Goal: Task Accomplishment & Management: Use online tool/utility

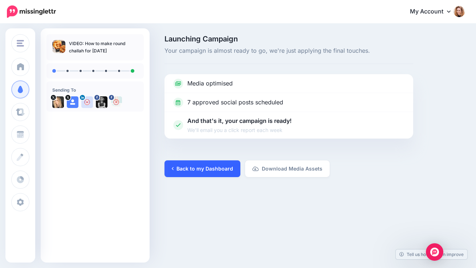
click at [217, 169] on link "Back to my Dashboard" at bounding box center [203, 168] width 76 height 17
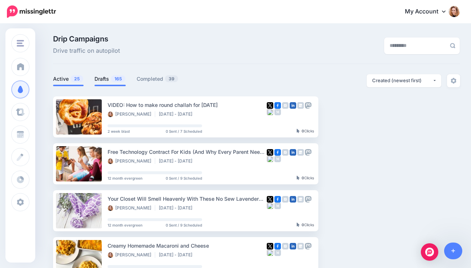
click at [117, 78] on span "165" at bounding box center [118, 78] width 15 height 7
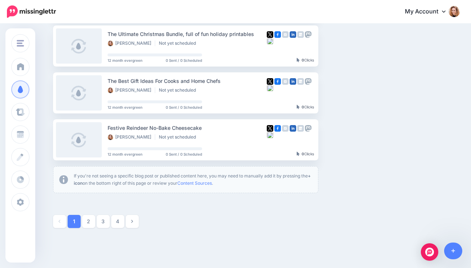
scroll to position [411, 0]
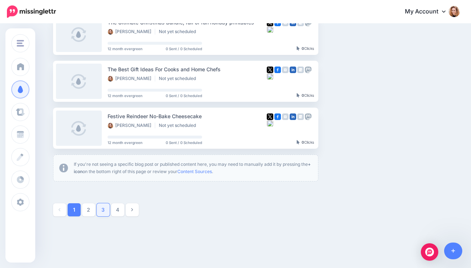
click at [108, 214] on link "3" at bounding box center [103, 209] width 13 height 13
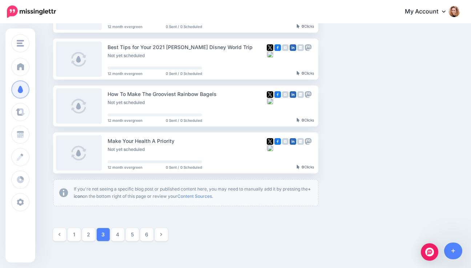
scroll to position [385, 0]
click at [122, 236] on link "4" at bounding box center [117, 235] width 13 height 13
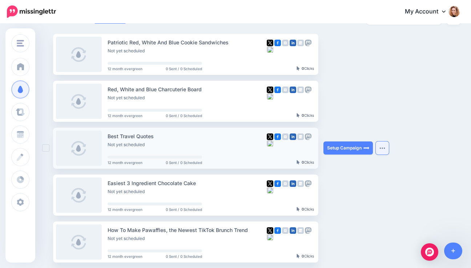
click at [385, 147] on img "button" at bounding box center [382, 148] width 6 height 2
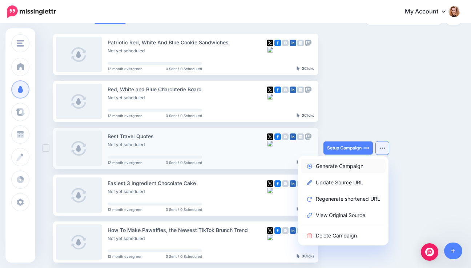
click at [343, 165] on link "Generate Campaign" at bounding box center [343, 166] width 85 height 14
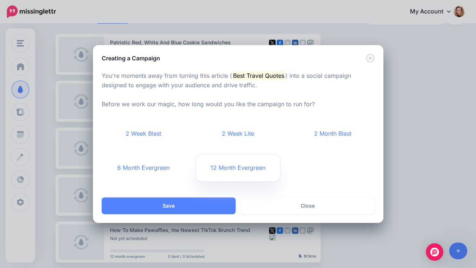
click at [237, 165] on link "12 Month Evergreen" at bounding box center [238, 167] width 84 height 27
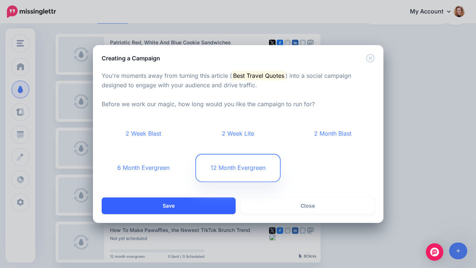
click at [198, 205] on button "Save" at bounding box center [169, 205] width 134 height 17
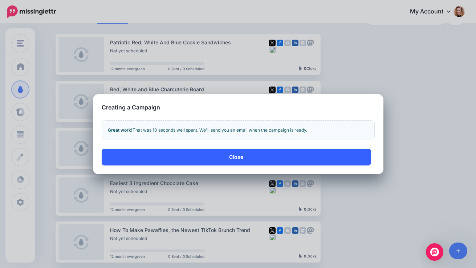
click at [270, 155] on button "Close" at bounding box center [237, 157] width 270 height 17
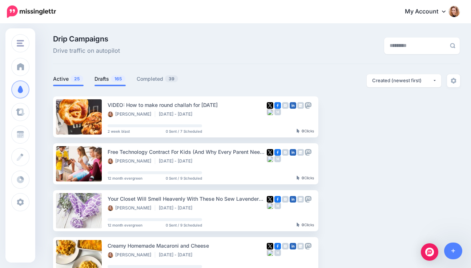
click at [117, 80] on span "165" at bounding box center [118, 78] width 15 height 7
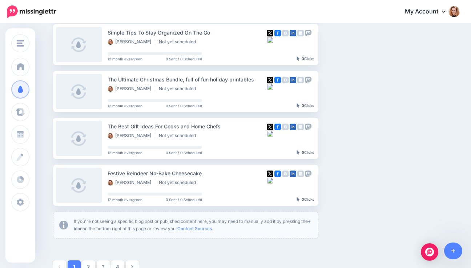
scroll to position [432, 0]
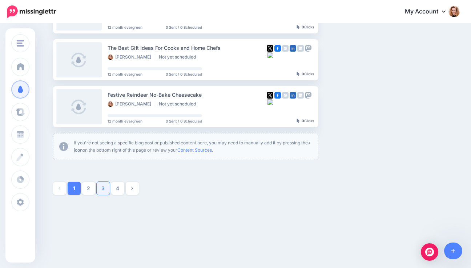
click at [109, 186] on link "3" at bounding box center [103, 188] width 13 height 13
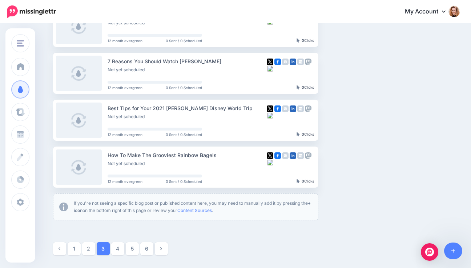
scroll to position [372, 0]
click at [118, 245] on link "4" at bounding box center [117, 248] width 13 height 13
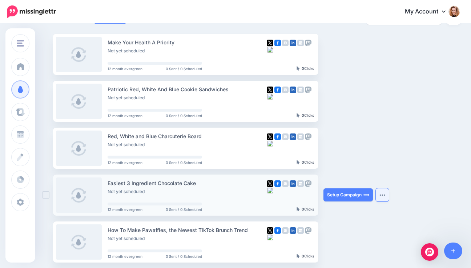
click at [385, 192] on button "button" at bounding box center [382, 194] width 13 height 13
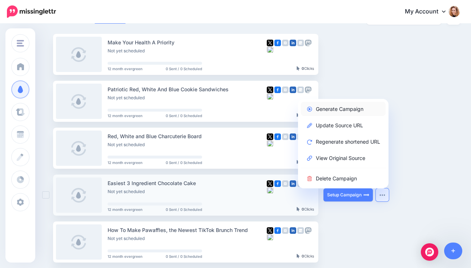
click at [356, 106] on link "Generate Campaign" at bounding box center [343, 109] width 85 height 14
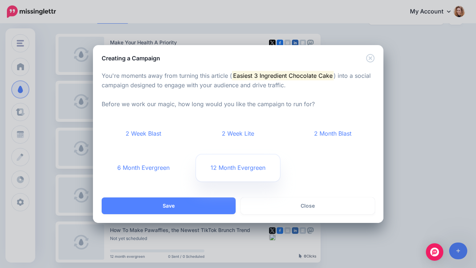
click at [242, 167] on link "12 Month Evergreen" at bounding box center [238, 167] width 84 height 27
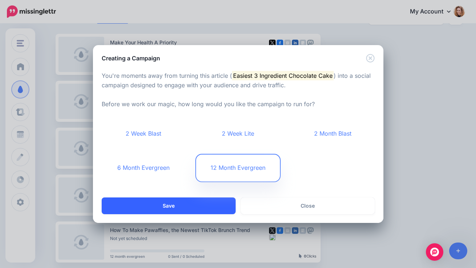
click at [198, 205] on button "Save" at bounding box center [169, 205] width 134 height 17
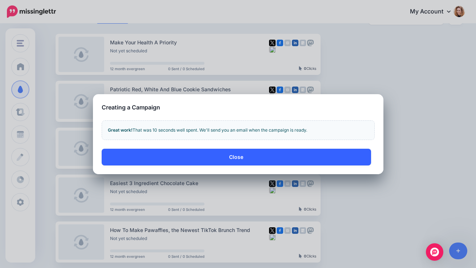
click at [244, 154] on button "Close" at bounding box center [237, 157] width 270 height 17
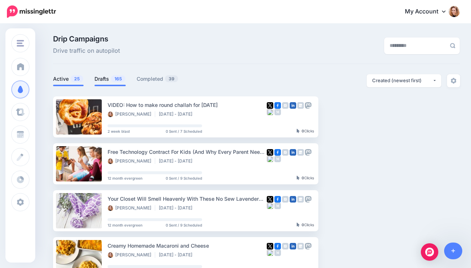
click at [116, 80] on span "165" at bounding box center [118, 78] width 15 height 7
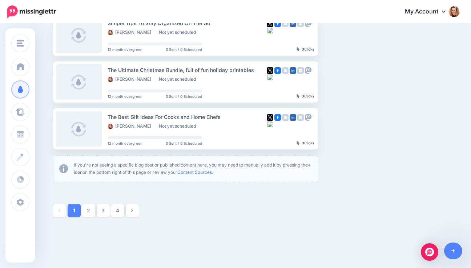
scroll to position [428, 0]
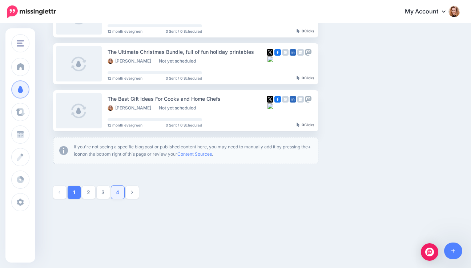
click at [119, 195] on link "4" at bounding box center [117, 192] width 13 height 13
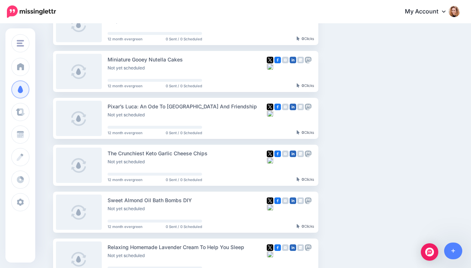
scroll to position [278, 0]
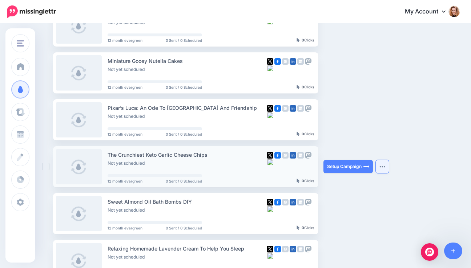
click at [385, 167] on img "button" at bounding box center [382, 166] width 6 height 2
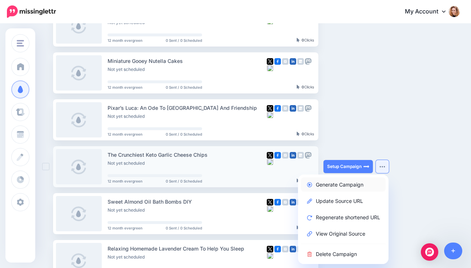
click at [336, 184] on link "Generate Campaign" at bounding box center [343, 184] width 85 height 14
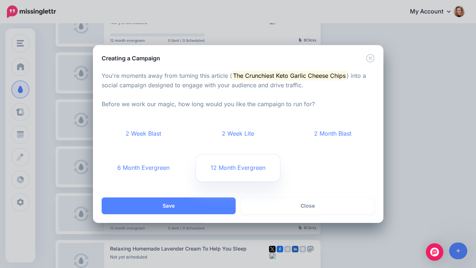
click at [264, 168] on link "12 Month Evergreen" at bounding box center [238, 167] width 84 height 27
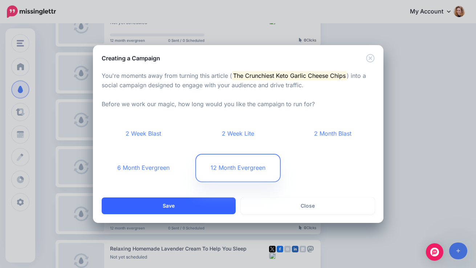
click at [197, 205] on button "Save" at bounding box center [169, 205] width 134 height 17
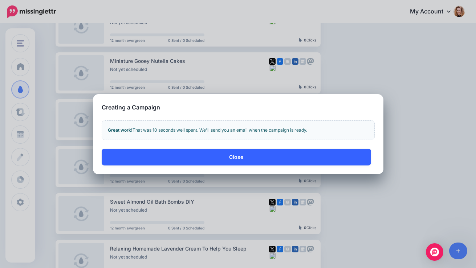
click at [241, 153] on button "Close" at bounding box center [237, 157] width 270 height 17
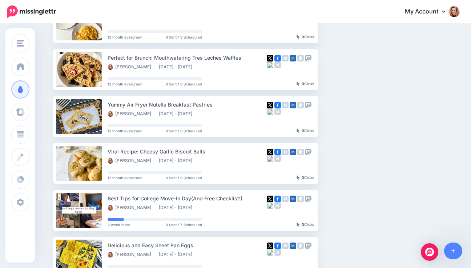
scroll to position [399, 0]
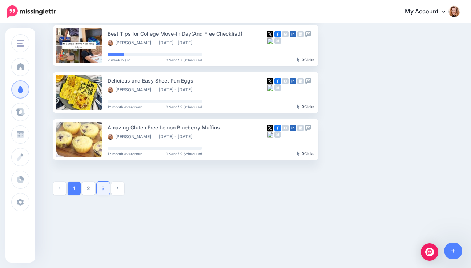
click at [106, 188] on link "3" at bounding box center [103, 188] width 13 height 13
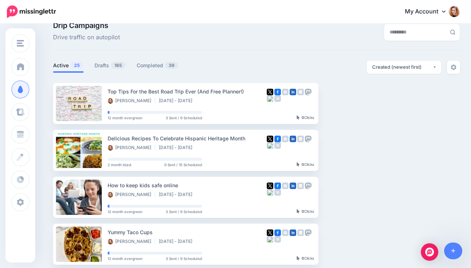
scroll to position [12, 0]
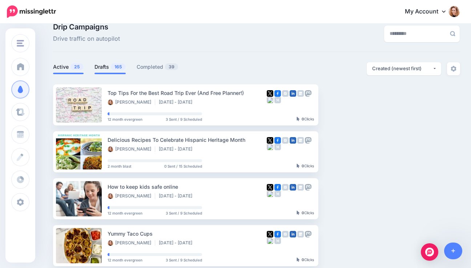
click at [108, 68] on link "Drafts 165" at bounding box center [109, 67] width 31 height 9
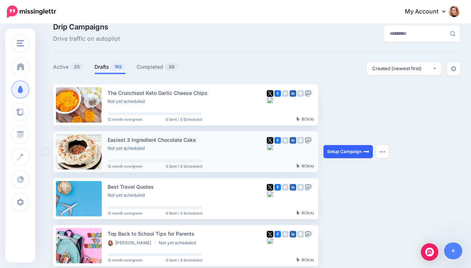
click at [350, 150] on link "Setup Campaign" at bounding box center [347, 151] width 49 height 13
click at [345, 150] on link "Setup Campaign" at bounding box center [347, 151] width 49 height 13
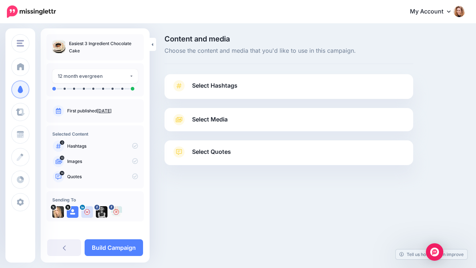
click at [304, 84] on link "Select Hashtags" at bounding box center [289, 89] width 234 height 19
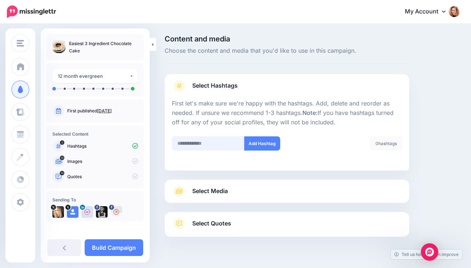
click at [214, 144] on input "text" at bounding box center [208, 143] width 73 height 14
type input "******"
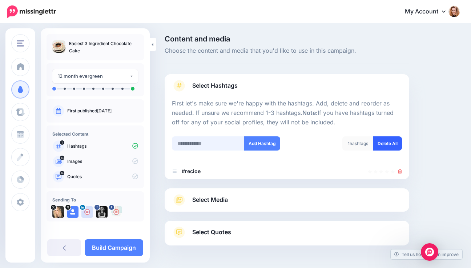
scroll to position [24, 0]
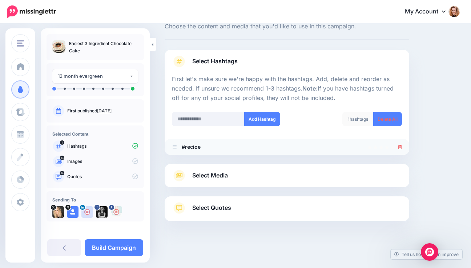
click at [402, 147] on icon at bounding box center [400, 147] width 4 height 4
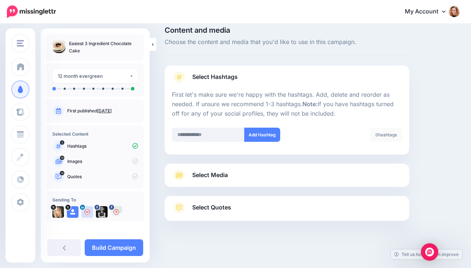
scroll to position [8, 0]
click at [205, 134] on input "text" at bounding box center [208, 135] width 73 height 14
type input "******"
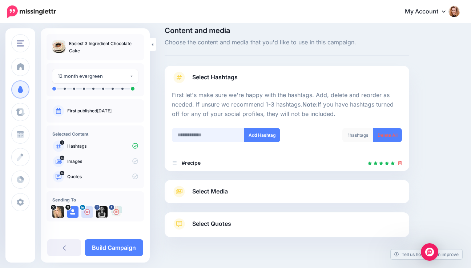
scroll to position [24, 0]
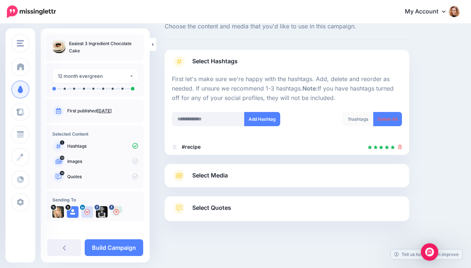
click at [204, 176] on span "Select Media" at bounding box center [210, 175] width 36 height 10
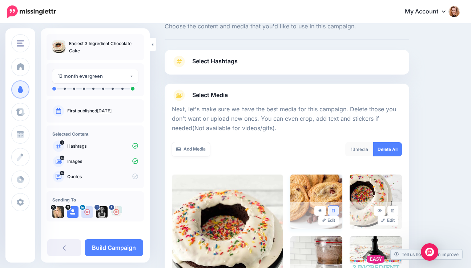
click at [339, 209] on link at bounding box center [333, 211] width 11 height 10
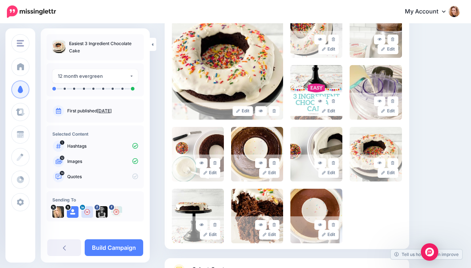
scroll to position [196, 0]
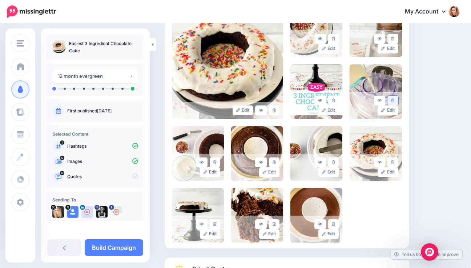
click at [394, 99] on icon at bounding box center [392, 100] width 3 height 4
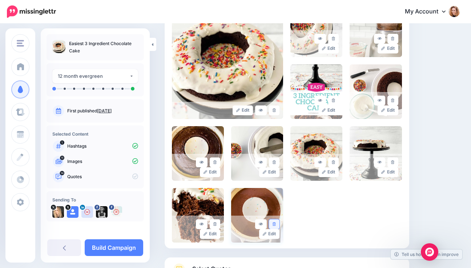
click at [276, 223] on icon at bounding box center [274, 224] width 3 height 4
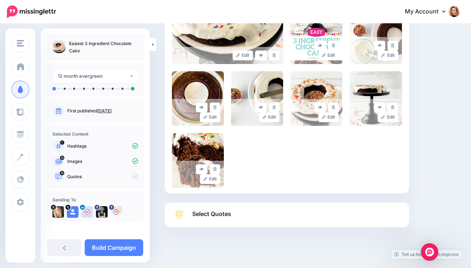
scroll to position [257, 0]
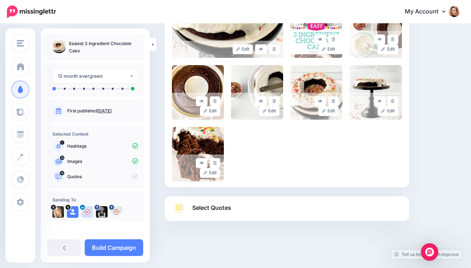
click at [318, 211] on link "Select Quotes" at bounding box center [287, 211] width 230 height 19
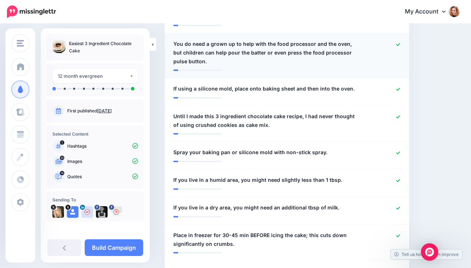
click at [400, 43] on icon at bounding box center [398, 45] width 4 height 4
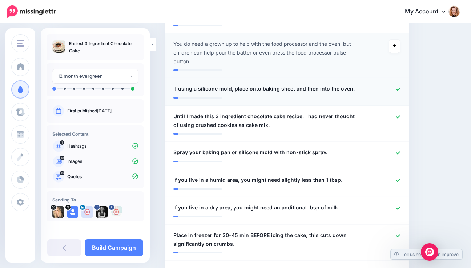
click at [400, 89] on icon at bounding box center [398, 89] width 4 height 3
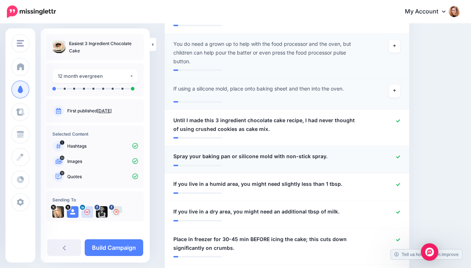
click at [400, 158] on icon at bounding box center [398, 157] width 4 height 4
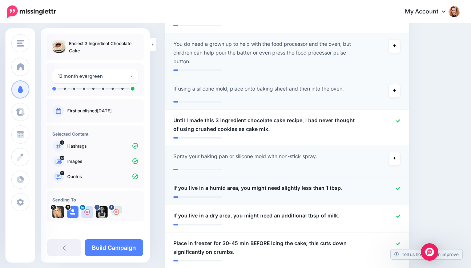
click at [400, 186] on icon at bounding box center [398, 188] width 4 height 4
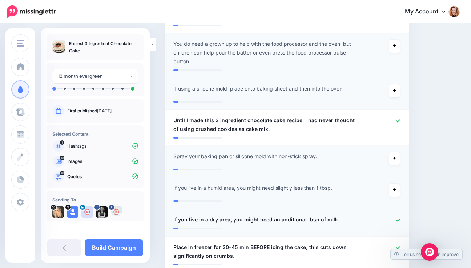
click at [400, 221] on icon at bounding box center [398, 219] width 4 height 3
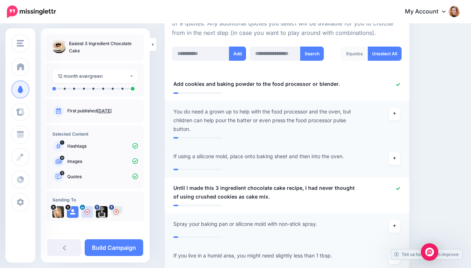
scroll to position [185, 0]
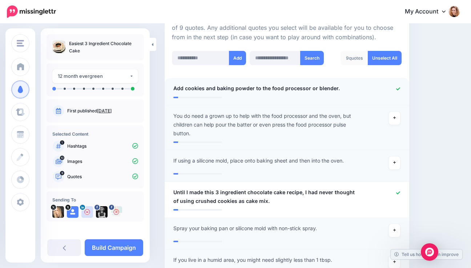
click at [400, 90] on icon at bounding box center [398, 89] width 4 height 4
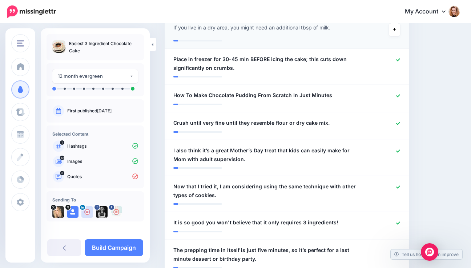
scroll to position [466, 0]
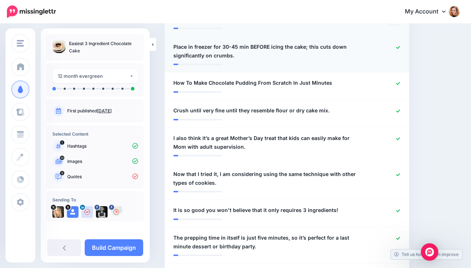
click at [400, 48] on icon at bounding box center [398, 47] width 4 height 4
click at [400, 83] on icon at bounding box center [398, 83] width 4 height 3
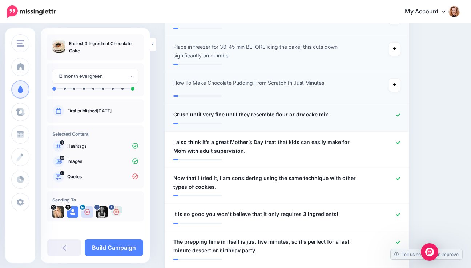
click at [400, 114] on icon at bounding box center [398, 114] width 4 height 3
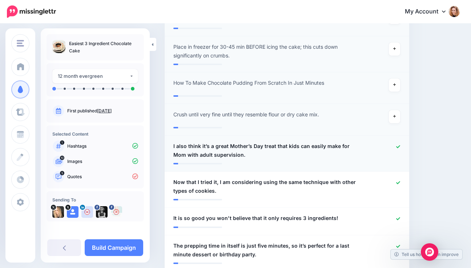
click at [400, 145] on icon at bounding box center [398, 147] width 4 height 4
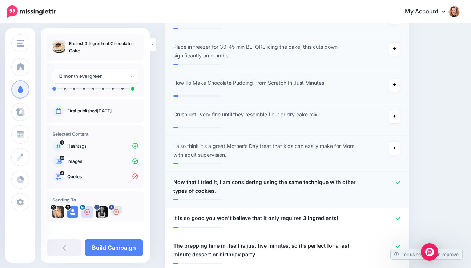
click at [399, 180] on div at bounding box center [386, 186] width 40 height 17
click at [400, 182] on icon at bounding box center [398, 183] width 4 height 4
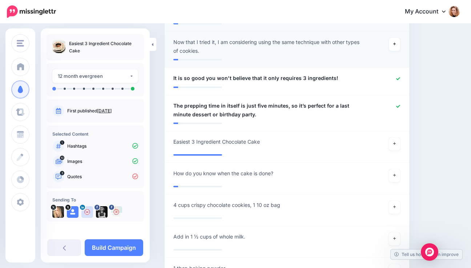
scroll to position [608, 0]
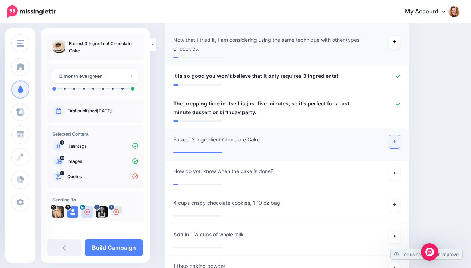
click at [396, 141] on icon at bounding box center [394, 141] width 3 height 3
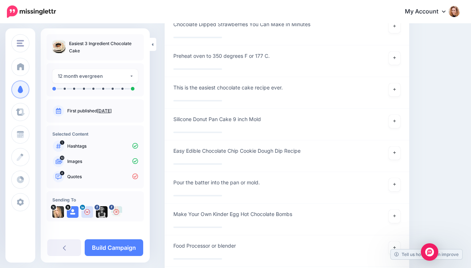
scroll to position [942, 0]
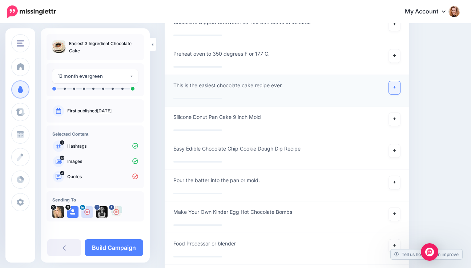
click at [396, 87] on icon at bounding box center [394, 87] width 3 height 3
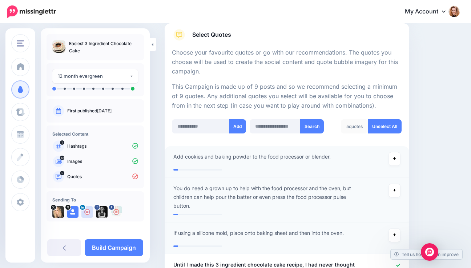
scroll to position [118, 0]
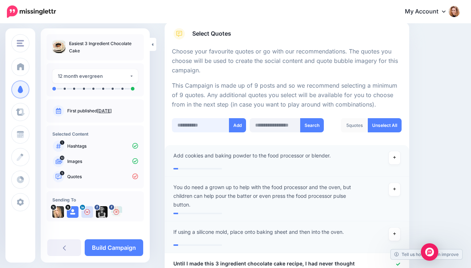
click at [208, 124] on input "text" at bounding box center [200, 125] width 57 height 14
type input "**********"
click at [239, 123] on button "Add" at bounding box center [238, 125] width 17 height 14
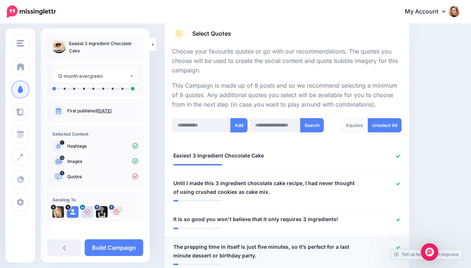
scroll to position [263, 0]
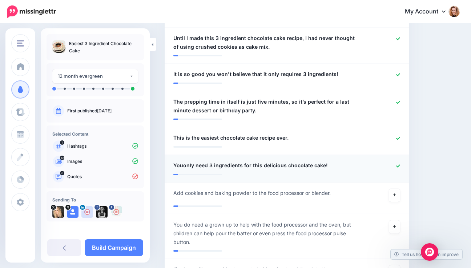
click at [190, 166] on span "Youonly need 3 ingredients for this delicious chocolate cake!" at bounding box center [250, 165] width 154 height 9
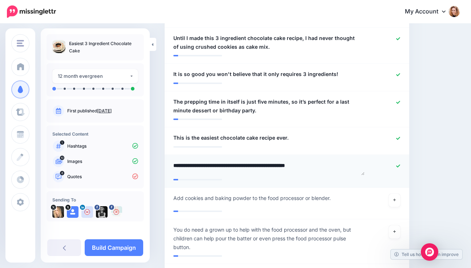
click at [182, 165] on textarea "**********" at bounding box center [268, 168] width 191 height 14
type textarea "**********"
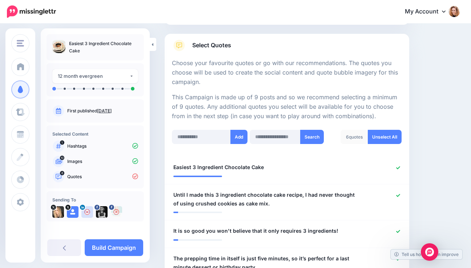
scroll to position [110, 0]
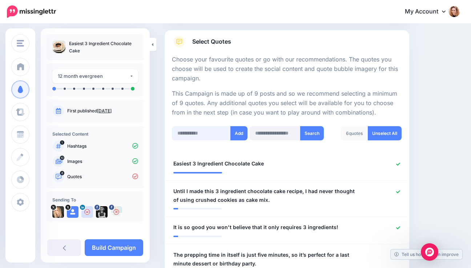
click at [189, 132] on input "text" at bounding box center [201, 133] width 59 height 14
type input "**********"
click at [241, 134] on button "Add" at bounding box center [238, 133] width 17 height 14
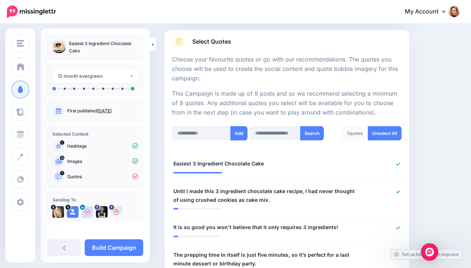
scroll to position [263, 0]
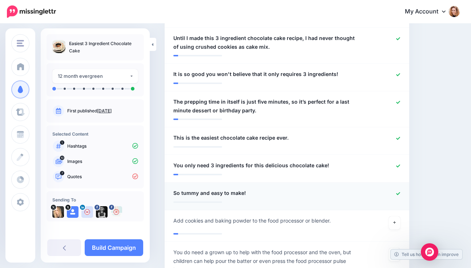
click at [183, 193] on span "So tummy and easy to make!" at bounding box center [209, 193] width 73 height 9
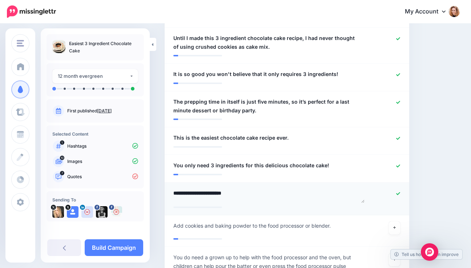
click at [182, 193] on textarea "**********" at bounding box center [268, 196] width 191 height 14
type textarea "**********"
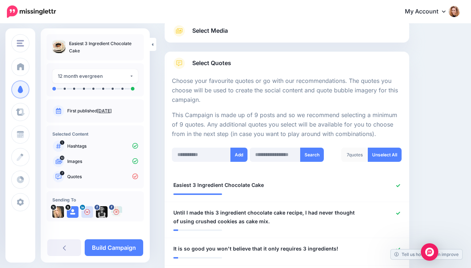
scroll to position [90, 0]
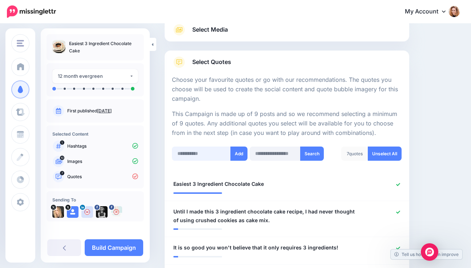
click at [188, 156] on input "text" at bounding box center [201, 153] width 59 height 14
type input "**********"
click at [237, 152] on button "Add" at bounding box center [238, 153] width 17 height 14
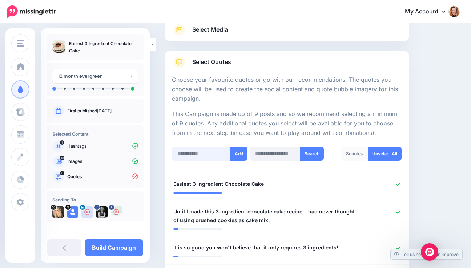
click at [194, 153] on input "text" at bounding box center [201, 153] width 59 height 14
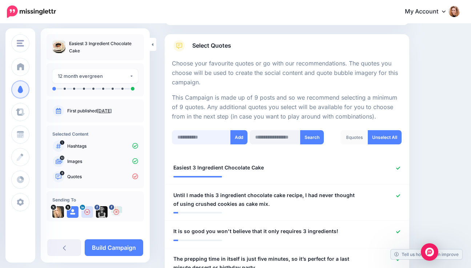
scroll to position [65, 0]
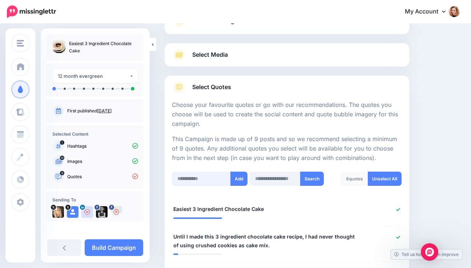
click at [204, 179] on input "text" at bounding box center [201, 179] width 59 height 14
type input "**********"
click at [235, 177] on button "Add" at bounding box center [238, 179] width 17 height 14
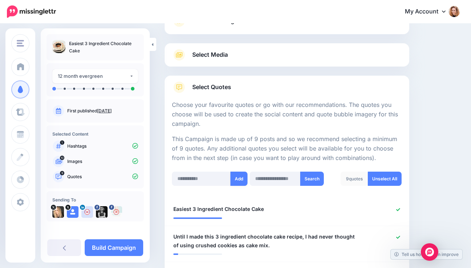
scroll to position [263, 0]
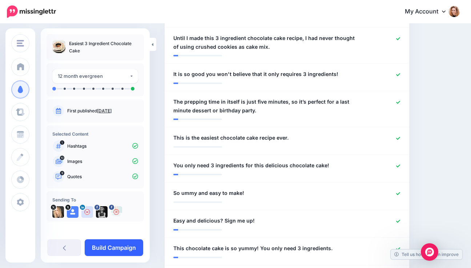
click at [118, 243] on link "Build Campaign" at bounding box center [114, 247] width 59 height 17
click at [185, 191] on span "So ummy and easy to make!" at bounding box center [208, 193] width 71 height 9
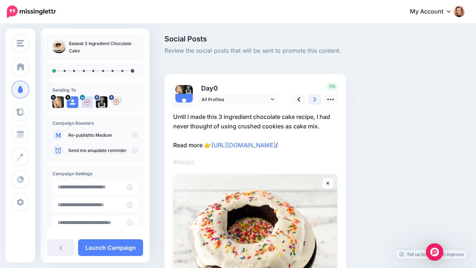
click at [314, 98] on icon at bounding box center [315, 100] width 3 height 8
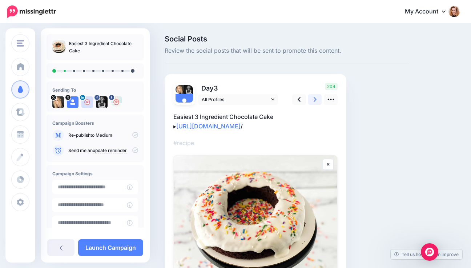
click at [314, 98] on icon at bounding box center [315, 100] width 3 height 8
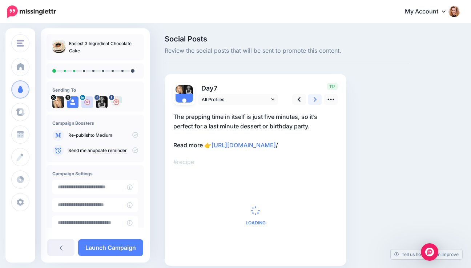
click at [314, 98] on icon at bounding box center [315, 100] width 3 height 8
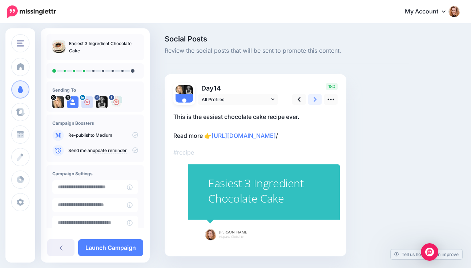
click at [314, 98] on icon at bounding box center [315, 100] width 3 height 8
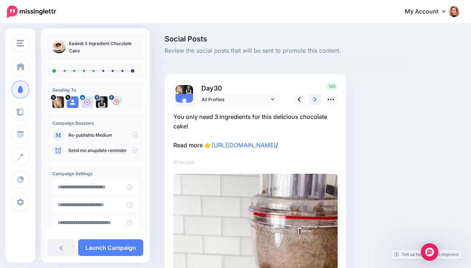
click at [314, 98] on icon at bounding box center [315, 100] width 3 height 8
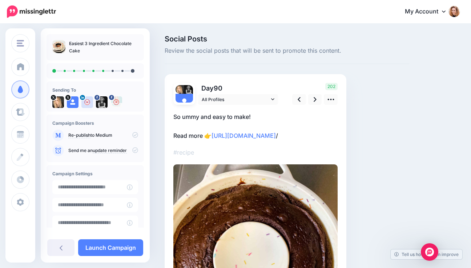
click at [184, 118] on p "So ummy and easy to make! Read more 👉 [URL][DOMAIN_NAME] /" at bounding box center [255, 126] width 164 height 28
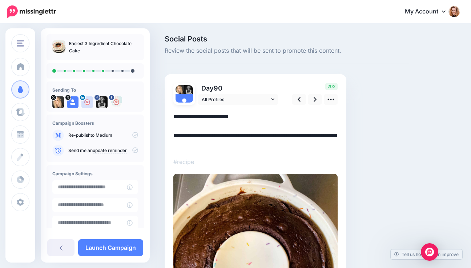
click at [182, 117] on textarea "**********" at bounding box center [255, 131] width 164 height 38
click at [313, 97] on link at bounding box center [315, 99] width 14 height 11
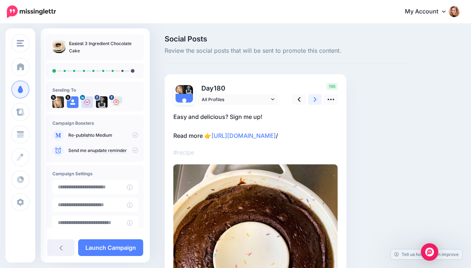
click at [313, 97] on link at bounding box center [315, 99] width 14 height 11
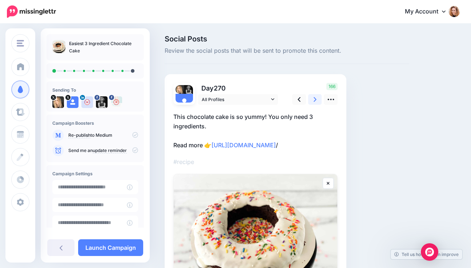
click at [313, 97] on link at bounding box center [315, 99] width 14 height 11
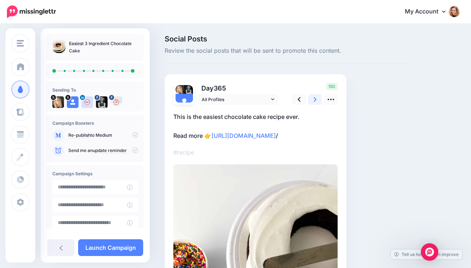
click at [313, 97] on link at bounding box center [315, 99] width 14 height 11
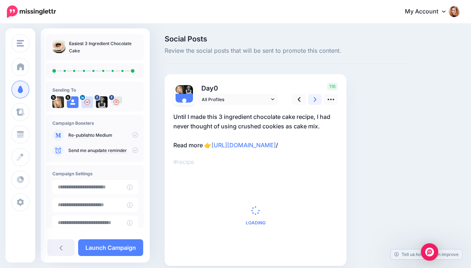
click at [313, 97] on link at bounding box center [315, 99] width 14 height 11
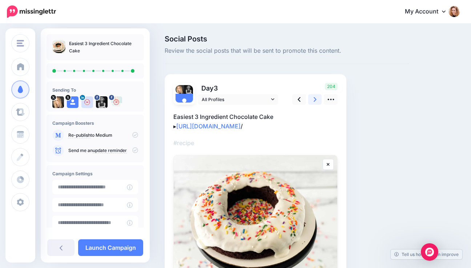
click at [313, 97] on link at bounding box center [315, 99] width 14 height 11
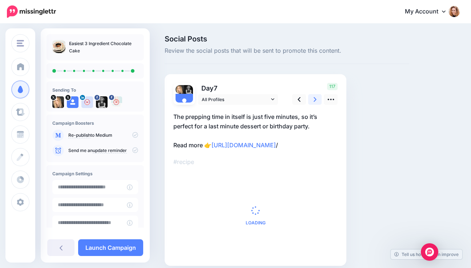
click at [313, 97] on link at bounding box center [315, 99] width 14 height 11
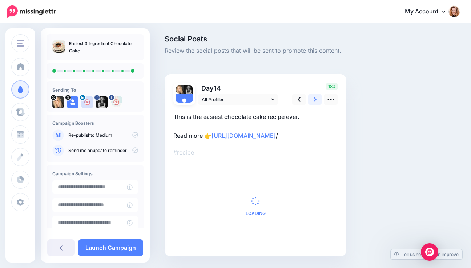
click at [313, 97] on link at bounding box center [315, 99] width 14 height 11
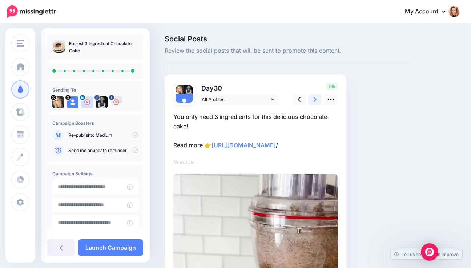
click at [313, 97] on link at bounding box center [315, 99] width 14 height 11
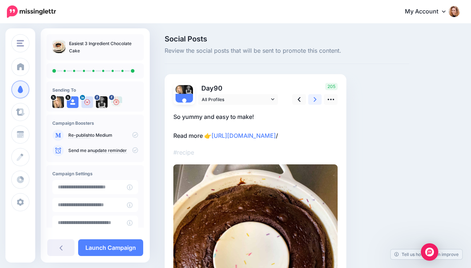
click at [313, 97] on link at bounding box center [315, 99] width 14 height 11
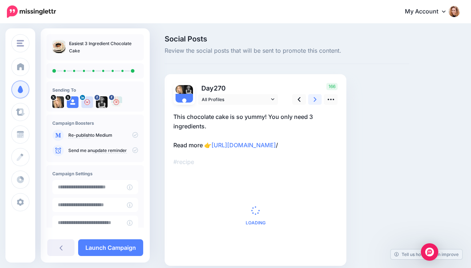
click at [313, 97] on link at bounding box center [315, 99] width 14 height 11
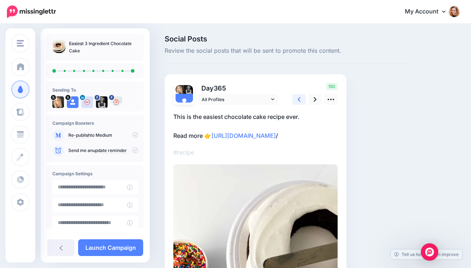
click at [301, 98] on link at bounding box center [299, 99] width 14 height 11
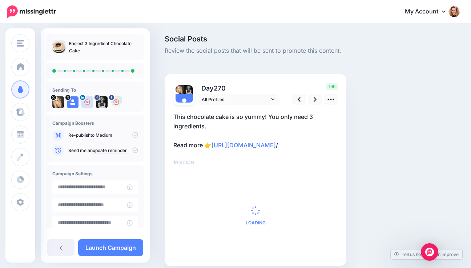
click at [257, 114] on p "This chocolate cake is so yummy! You only need 3 ingredients. Read more 👉 [URL]…" at bounding box center [255, 131] width 164 height 38
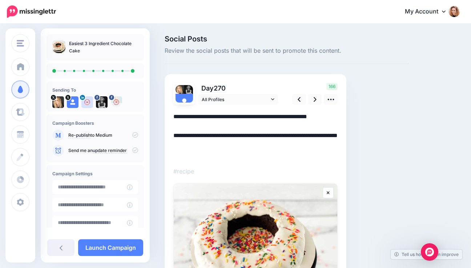
click at [257, 116] on textarea "**********" at bounding box center [255, 135] width 164 height 47
type textarea "**********"
click at [110, 244] on link "Launch Campaign" at bounding box center [110, 247] width 65 height 17
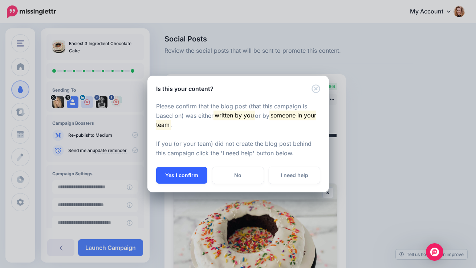
click at [177, 178] on button "Yes I confirm" at bounding box center [181, 175] width 51 height 17
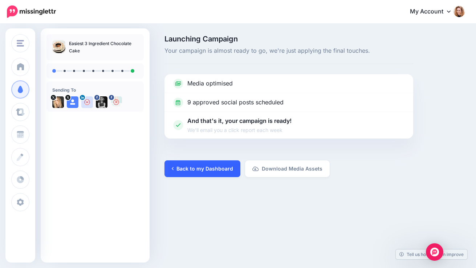
click at [189, 166] on link "Back to my Dashboard" at bounding box center [203, 168] width 76 height 17
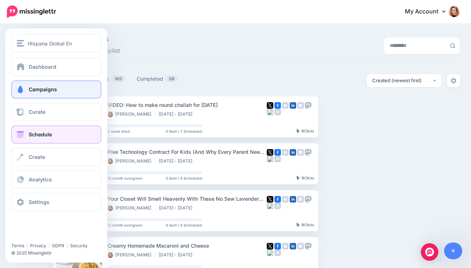
click at [33, 132] on span "Schedule" at bounding box center [40, 134] width 23 height 6
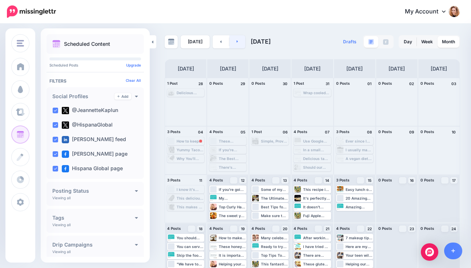
click at [239, 42] on link at bounding box center [237, 41] width 16 height 13
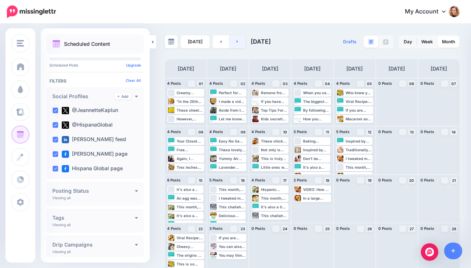
click at [235, 44] on link at bounding box center [237, 41] width 16 height 13
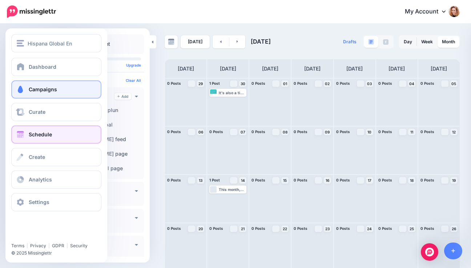
click at [25, 89] on link "Campaigns" at bounding box center [56, 89] width 90 height 18
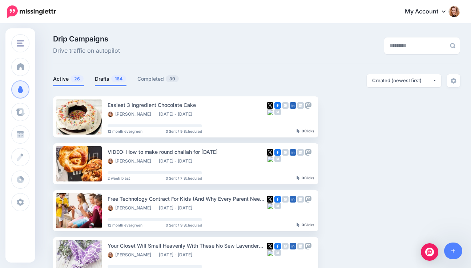
click at [105, 80] on link "Drafts 164" at bounding box center [111, 78] width 32 height 9
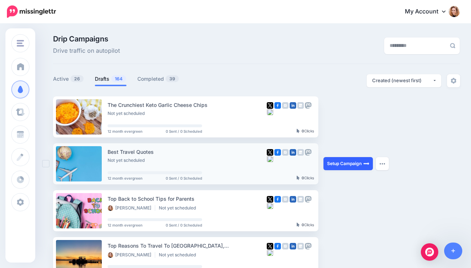
click at [354, 164] on link "Setup Campaign" at bounding box center [347, 163] width 49 height 13
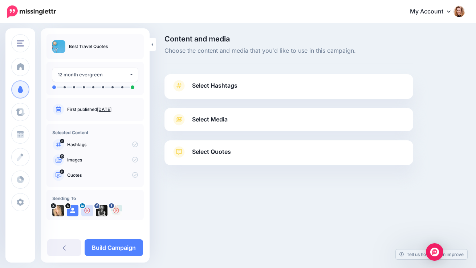
click at [295, 79] on div "Select Hashtags First let's make sure we're happy with the hashtags. Add, delet…" at bounding box center [289, 86] width 249 height 25
click at [291, 86] on link "Select Hashtags" at bounding box center [289, 89] width 234 height 19
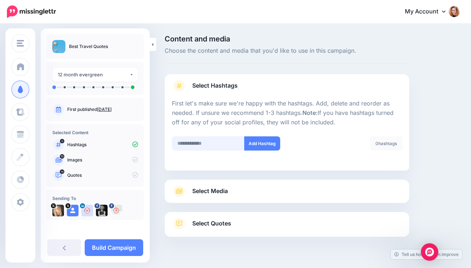
click at [215, 142] on input "text" at bounding box center [208, 143] width 73 height 14
click at [217, 192] on span "Select Media" at bounding box center [210, 191] width 36 height 10
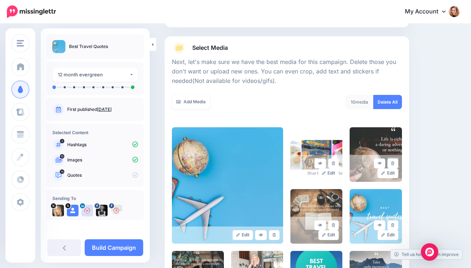
scroll to position [82, 0]
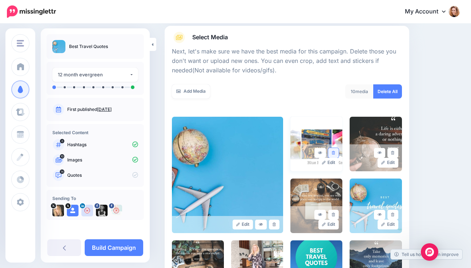
click at [335, 153] on icon at bounding box center [333, 153] width 3 height 4
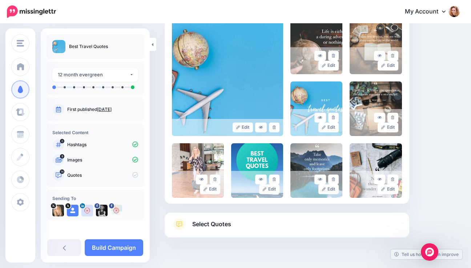
scroll to position [196, 0]
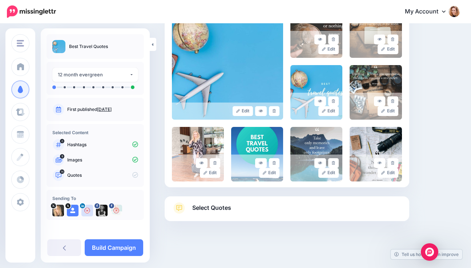
click at [361, 210] on link "Select Quotes" at bounding box center [287, 211] width 230 height 19
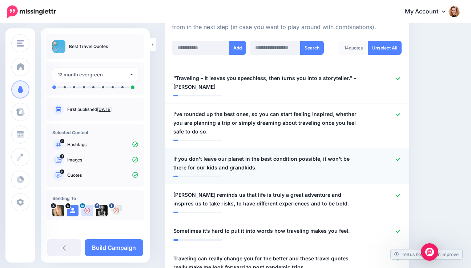
click at [400, 159] on icon at bounding box center [398, 159] width 4 height 3
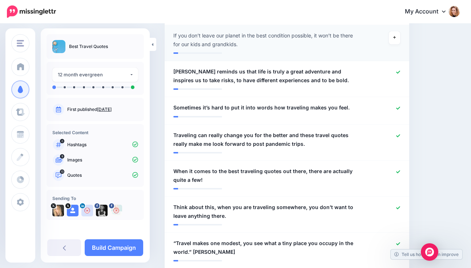
scroll to position [320, 0]
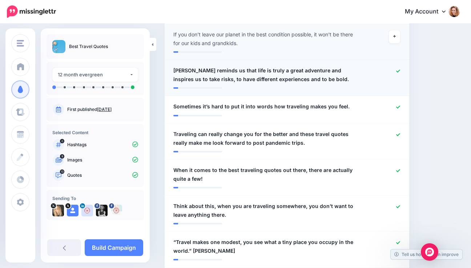
click at [400, 70] on icon at bounding box center [398, 70] width 4 height 3
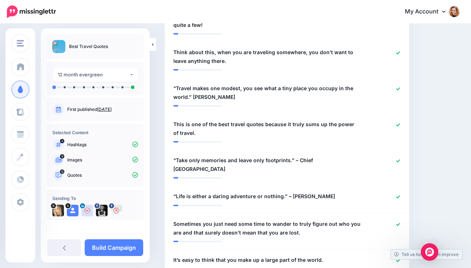
scroll to position [467, 0]
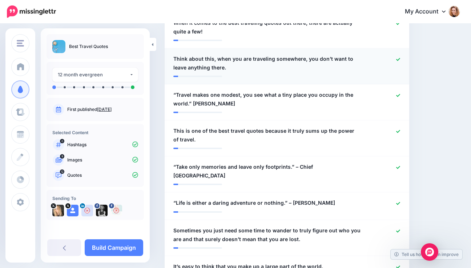
click at [400, 59] on icon at bounding box center [398, 59] width 4 height 4
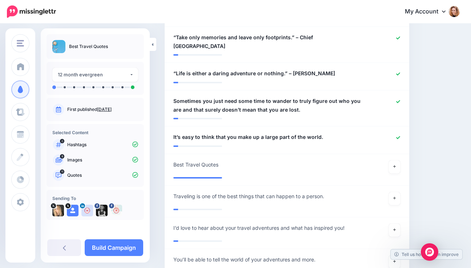
scroll to position [599, 0]
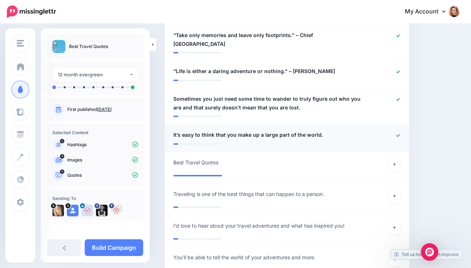
click at [400, 133] on icon at bounding box center [398, 135] width 4 height 4
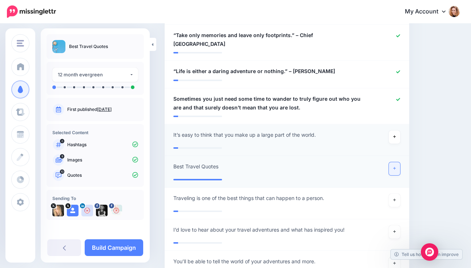
click at [396, 166] on icon at bounding box center [394, 168] width 3 height 4
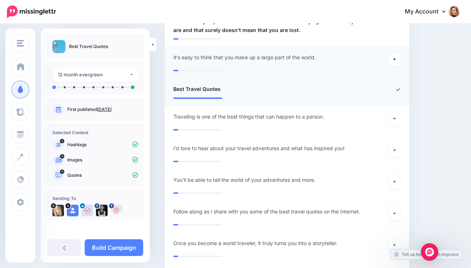
scroll to position [686, 0]
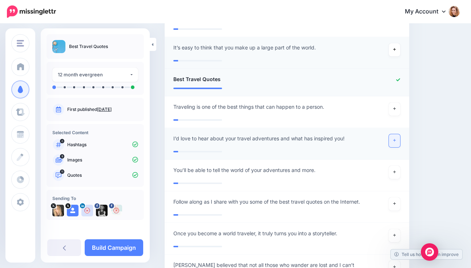
click at [396, 138] on icon at bounding box center [394, 140] width 3 height 4
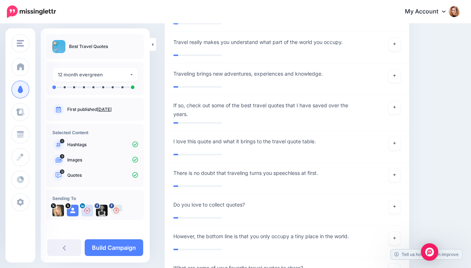
scroll to position [943, 0]
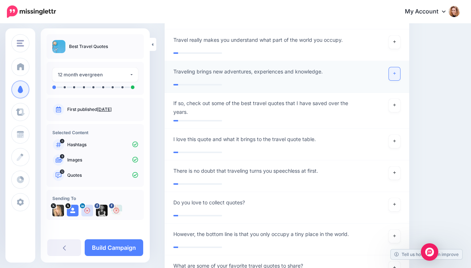
click at [396, 72] on icon at bounding box center [394, 73] width 3 height 3
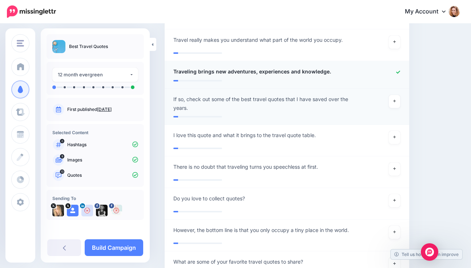
click at [264, 95] on span "If so, check out some of the best travel quotes that I have saved over the year…" at bounding box center [266, 103] width 187 height 17
drag, startPoint x: 189, startPoint y: 91, endPoint x: 167, endPoint y: 91, distance: 21.8
click at [167, 91] on li "**********" at bounding box center [287, 107] width 245 height 36
type textarea "**********"
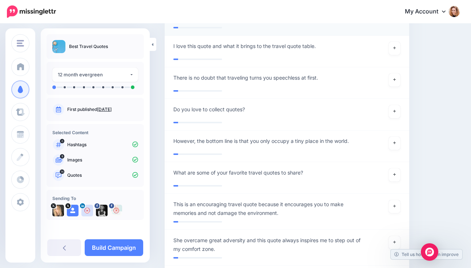
scroll to position [1047, 0]
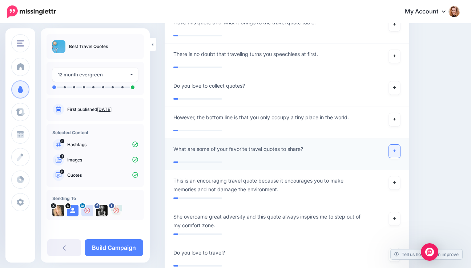
click at [396, 149] on icon at bounding box center [394, 151] width 3 height 4
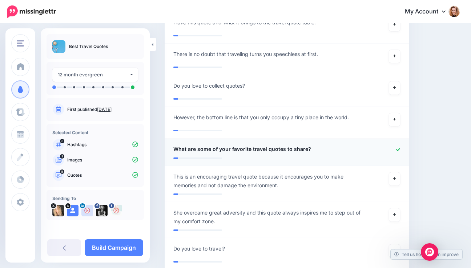
click at [286, 145] on span "What are some of your favorite travel quotes to share?" at bounding box center [242, 149] width 138 height 9
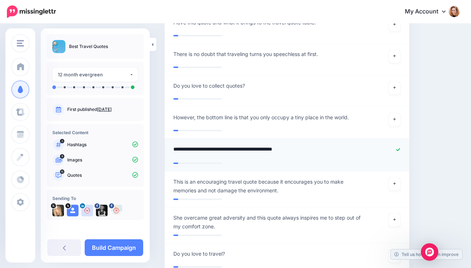
drag, startPoint x: 282, startPoint y: 140, endPoint x: 301, endPoint y: 141, distance: 19.3
click at [301, 145] on textarea "**********" at bounding box center [268, 152] width 191 height 14
type textarea "**********"
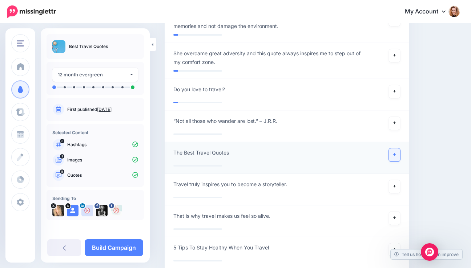
scroll to position [1206, 0]
click at [396, 153] on icon at bounding box center [394, 155] width 3 height 4
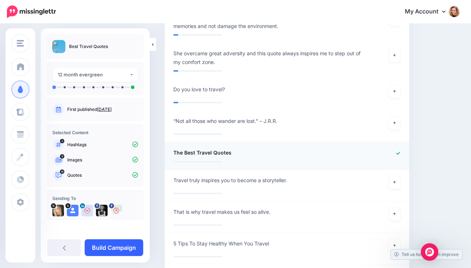
click at [114, 244] on link "Build Campaign" at bounding box center [114, 247] width 59 height 17
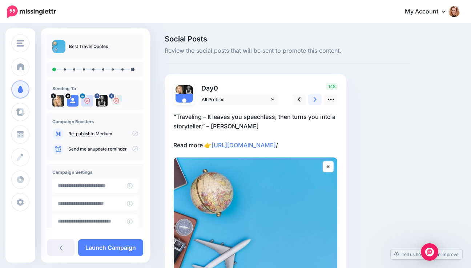
click at [314, 97] on icon at bounding box center [315, 100] width 3 height 8
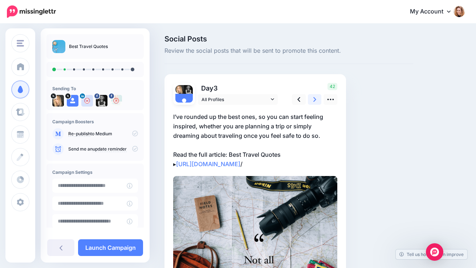
click at [314, 97] on icon at bounding box center [315, 100] width 3 height 8
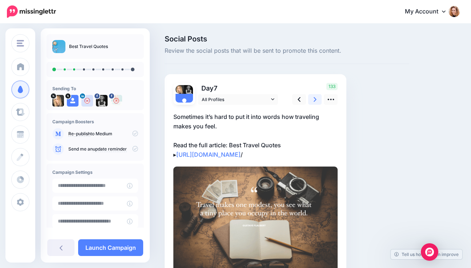
click at [314, 97] on icon at bounding box center [315, 100] width 3 height 8
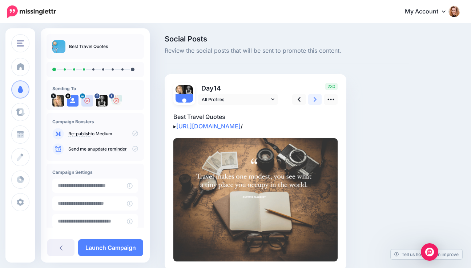
click at [314, 97] on icon at bounding box center [315, 100] width 3 height 8
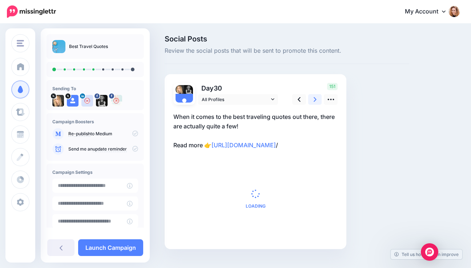
click at [314, 97] on icon at bounding box center [315, 100] width 3 height 8
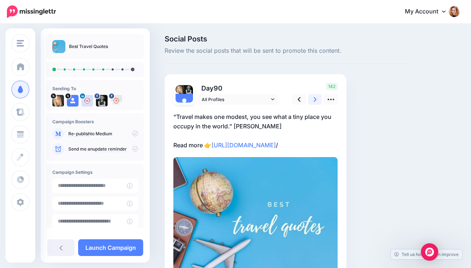
click at [314, 97] on icon at bounding box center [315, 100] width 3 height 8
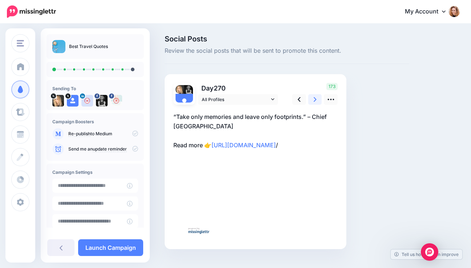
click at [314, 97] on icon at bounding box center [315, 100] width 3 height 8
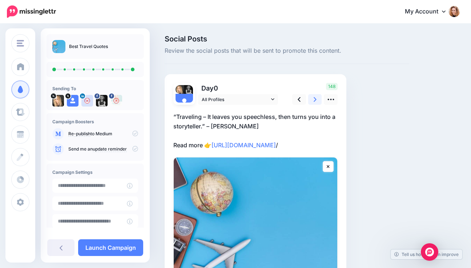
click at [314, 97] on icon at bounding box center [315, 100] width 3 height 8
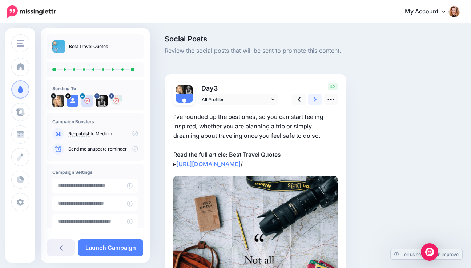
click at [314, 97] on icon at bounding box center [315, 100] width 3 height 8
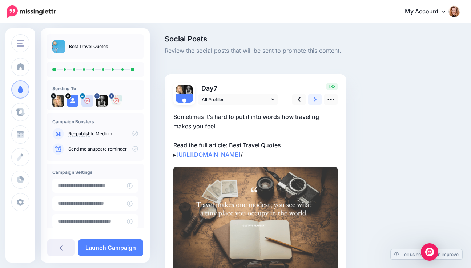
click at [314, 97] on icon at bounding box center [315, 100] width 3 height 8
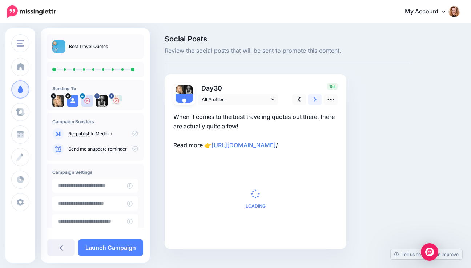
click at [314, 97] on icon at bounding box center [315, 100] width 3 height 8
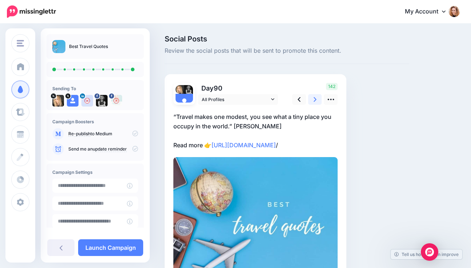
click at [314, 97] on icon at bounding box center [315, 100] width 3 height 8
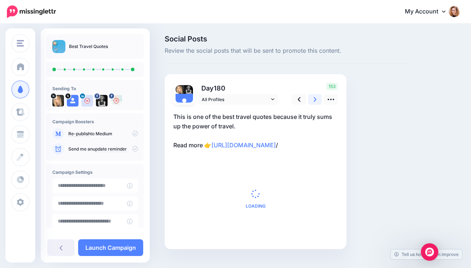
click at [314, 97] on icon at bounding box center [315, 100] width 3 height 8
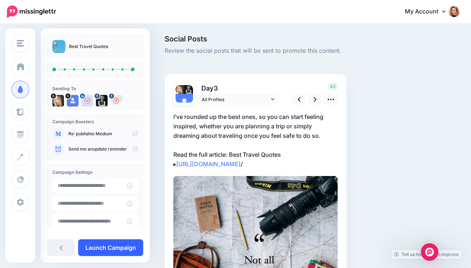
click at [93, 243] on link "Launch Campaign" at bounding box center [110, 247] width 65 height 17
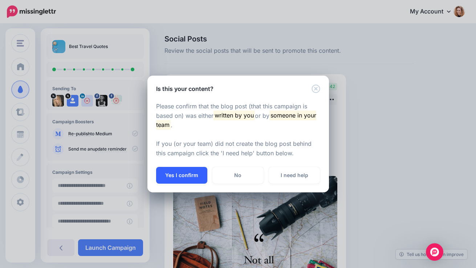
click at [173, 172] on button "Yes I confirm" at bounding box center [181, 175] width 51 height 17
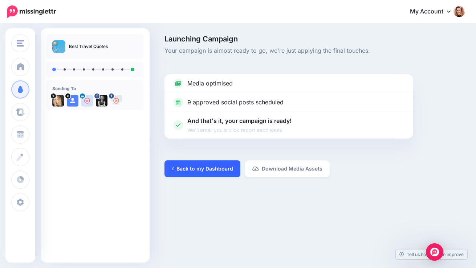
click at [177, 170] on link "Back to my Dashboard" at bounding box center [203, 168] width 76 height 17
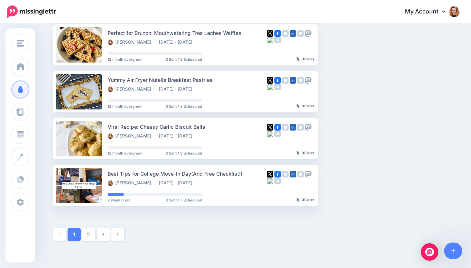
scroll to position [315, 0]
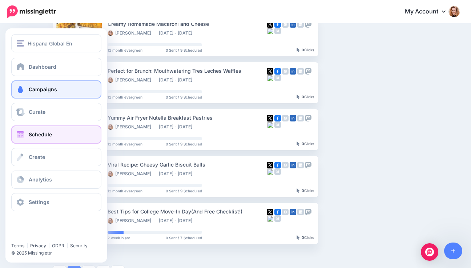
click at [23, 132] on span at bounding box center [20, 134] width 9 height 7
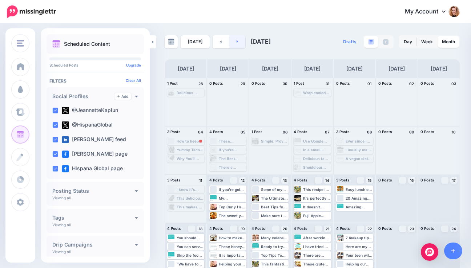
click at [233, 41] on link at bounding box center [237, 41] width 16 height 13
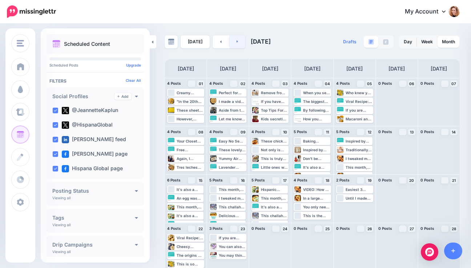
click at [237, 43] on link at bounding box center [237, 41] width 16 height 13
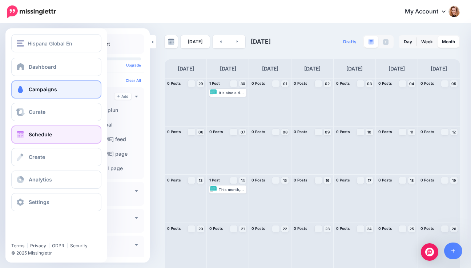
click at [27, 93] on link "Campaigns" at bounding box center [56, 89] width 90 height 18
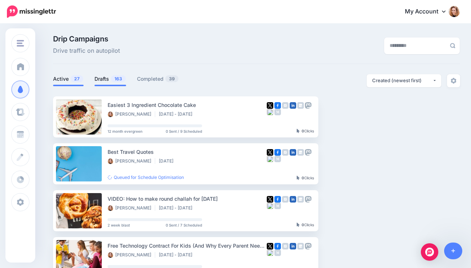
click at [121, 79] on span "163" at bounding box center [118, 78] width 15 height 7
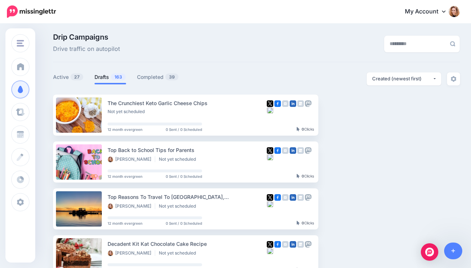
scroll to position [3, 0]
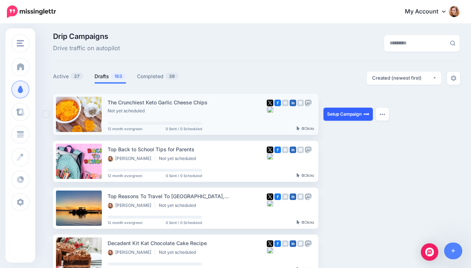
click at [360, 114] on link "Setup Campaign" at bounding box center [347, 114] width 49 height 13
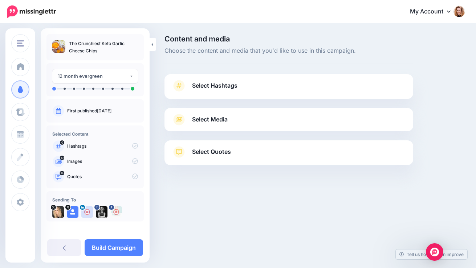
click at [293, 91] on link "Select Hashtags" at bounding box center [289, 89] width 234 height 19
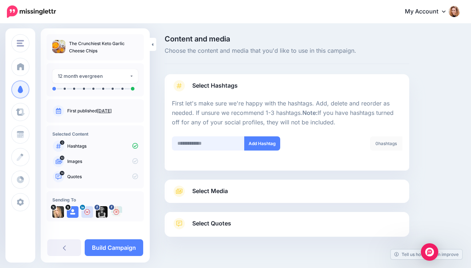
click at [209, 147] on input "text" at bounding box center [208, 143] width 73 height 14
type input "******"
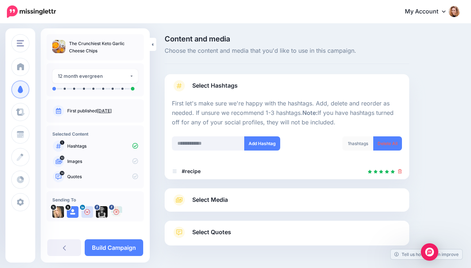
click at [202, 189] on div "Select Hashtags First let's make sure we're happy with the hashtags. Add, delet…" at bounding box center [287, 159] width 245 height 171
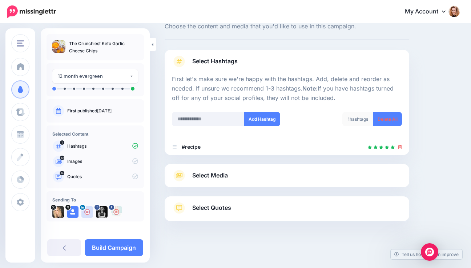
click at [204, 176] on span "Select Media" at bounding box center [210, 175] width 36 height 10
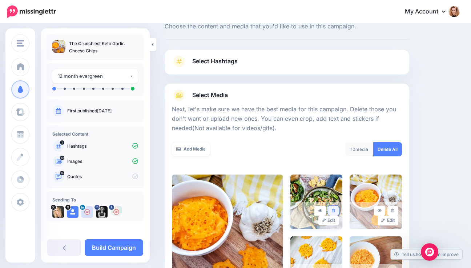
click at [335, 210] on icon at bounding box center [333, 211] width 3 height 4
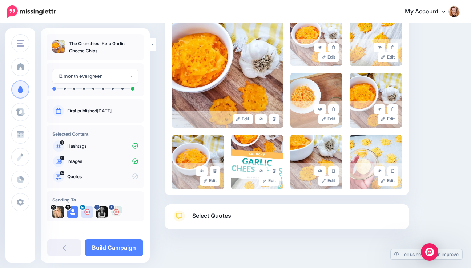
scroll to position [196, 0]
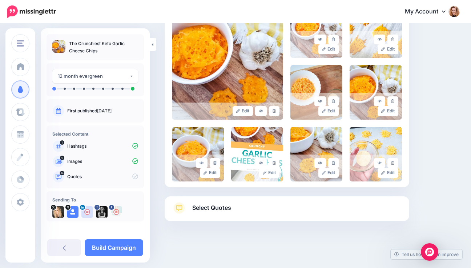
click at [375, 207] on link "Select Quotes" at bounding box center [287, 211] width 230 height 19
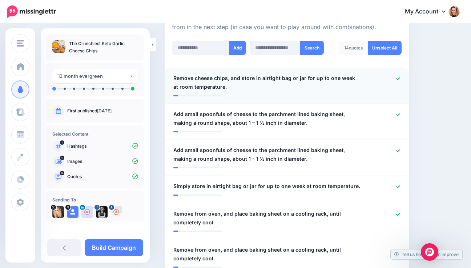
click at [400, 79] on icon at bounding box center [398, 78] width 4 height 3
click at [400, 114] on icon at bounding box center [398, 115] width 4 height 4
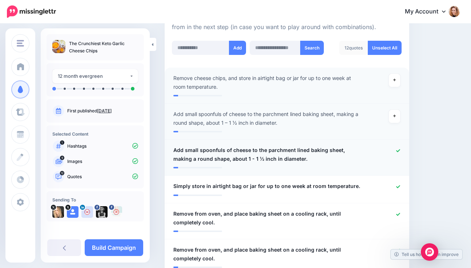
click at [400, 150] on icon at bounding box center [398, 151] width 4 height 4
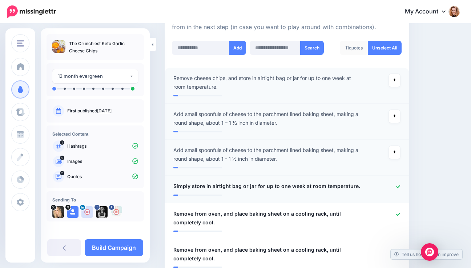
click at [400, 187] on icon at bounding box center [398, 187] width 4 height 4
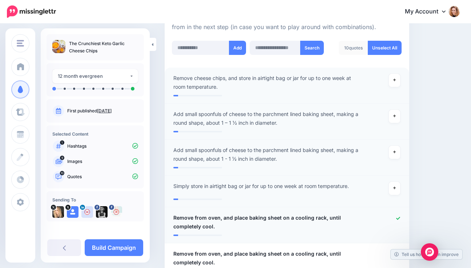
click at [400, 216] on icon at bounding box center [398, 218] width 4 height 4
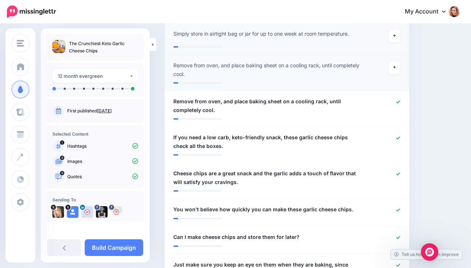
scroll to position [352, 0]
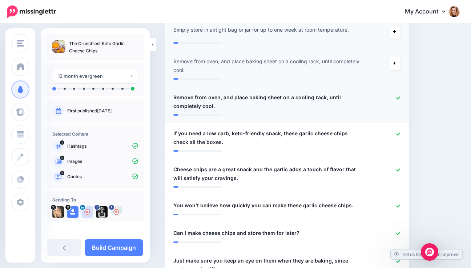
click at [400, 98] on icon at bounding box center [398, 98] width 4 height 4
click at [405, 234] on div at bounding box center [386, 233] width 40 height 9
click at [400, 233] on icon at bounding box center [398, 233] width 4 height 4
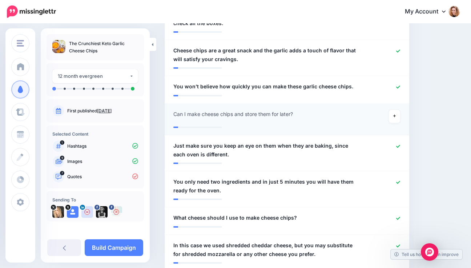
scroll to position [493, 0]
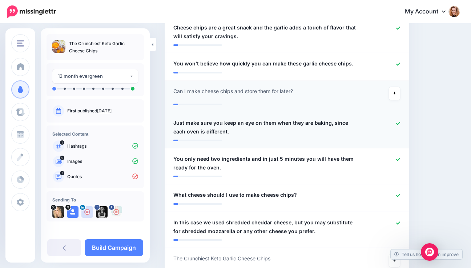
click at [400, 122] on icon at bounding box center [398, 123] width 4 height 4
click at [400, 196] on icon at bounding box center [398, 195] width 4 height 3
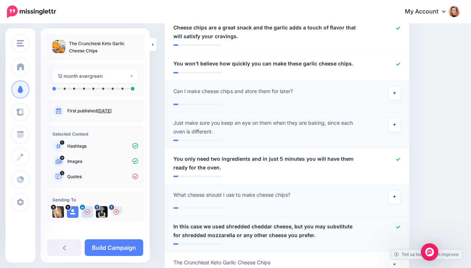
click at [400, 227] on icon at bounding box center [398, 227] width 4 height 4
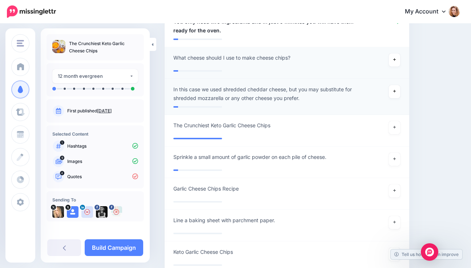
scroll to position [635, 0]
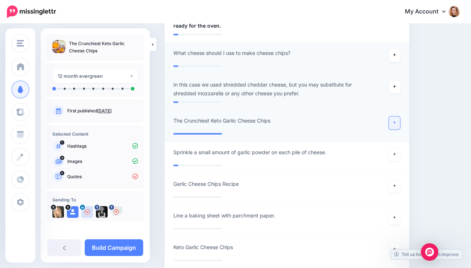
click at [400, 121] on link at bounding box center [395, 122] width 12 height 13
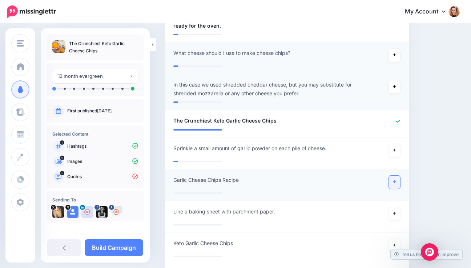
click at [396, 180] on icon at bounding box center [394, 182] width 3 height 4
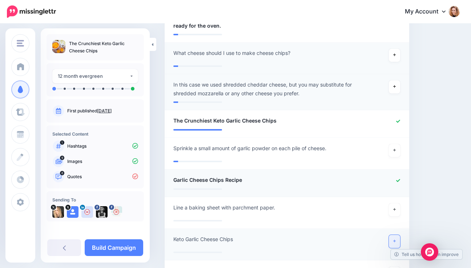
click at [398, 238] on link at bounding box center [395, 241] width 12 height 13
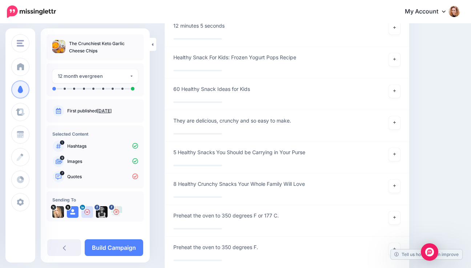
scroll to position [1040, 0]
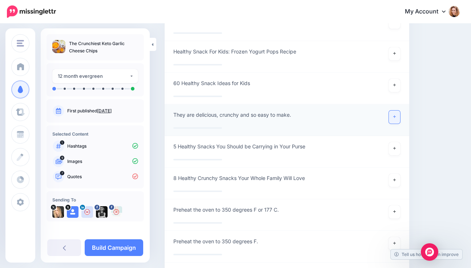
click at [396, 115] on icon at bounding box center [394, 117] width 3 height 4
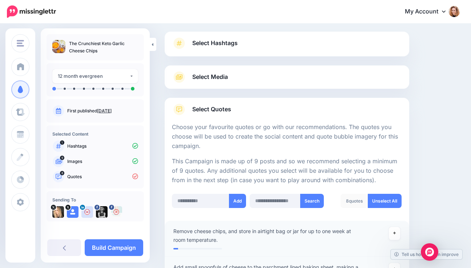
scroll to position [89, 0]
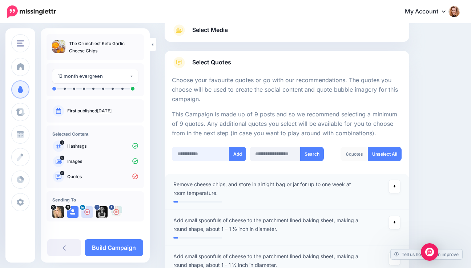
click at [186, 154] on input "text" at bounding box center [200, 154] width 57 height 14
type input "**********"
click at [236, 154] on button "Add" at bounding box center [238, 154] width 17 height 14
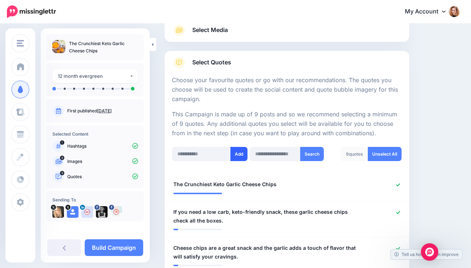
scroll to position [263, 0]
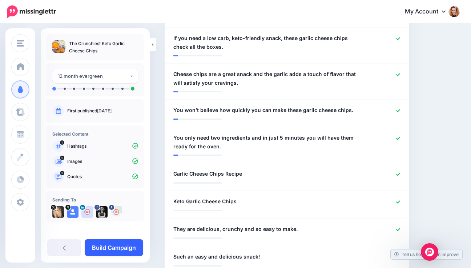
click at [115, 243] on link "Build Campaign" at bounding box center [114, 247] width 59 height 17
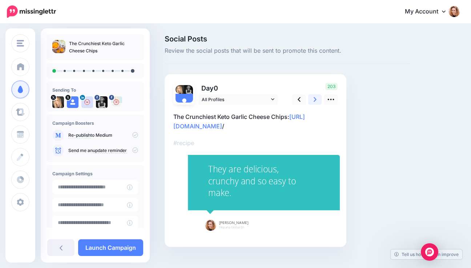
click at [315, 99] on icon at bounding box center [315, 99] width 3 height 5
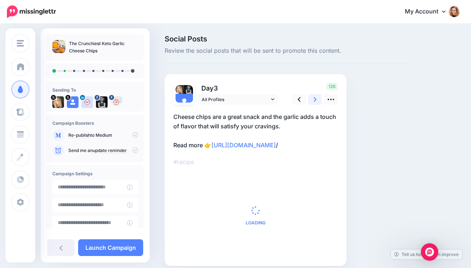
click at [315, 99] on icon at bounding box center [315, 99] width 3 height 5
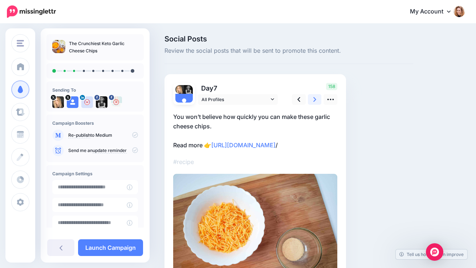
click at [315, 99] on icon at bounding box center [315, 99] width 3 height 5
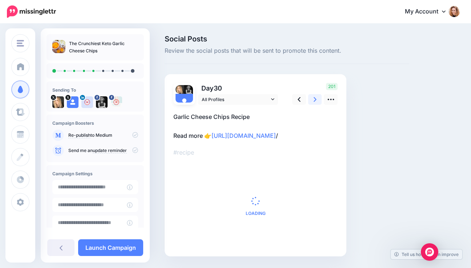
click at [315, 99] on icon at bounding box center [315, 99] width 3 height 5
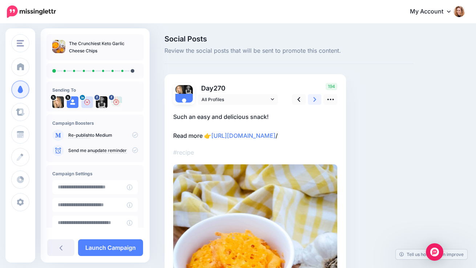
click at [315, 99] on icon at bounding box center [315, 99] width 3 height 5
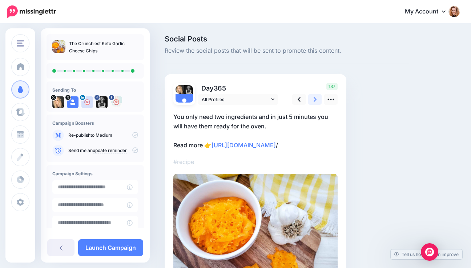
click at [315, 99] on icon at bounding box center [315, 99] width 3 height 5
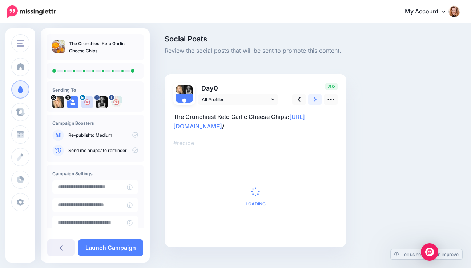
click at [315, 99] on icon at bounding box center [315, 99] width 3 height 5
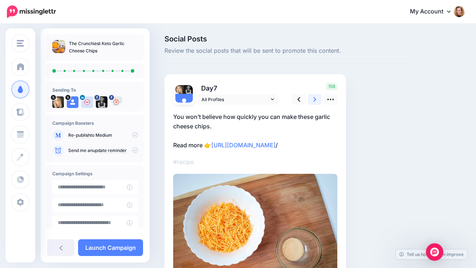
click at [315, 99] on icon at bounding box center [315, 99] width 3 height 5
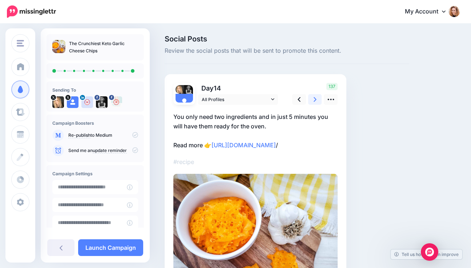
click at [315, 99] on icon at bounding box center [315, 99] width 3 height 5
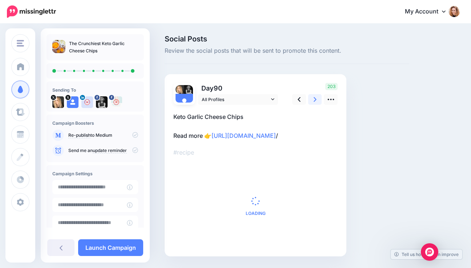
click at [315, 99] on icon at bounding box center [315, 99] width 3 height 5
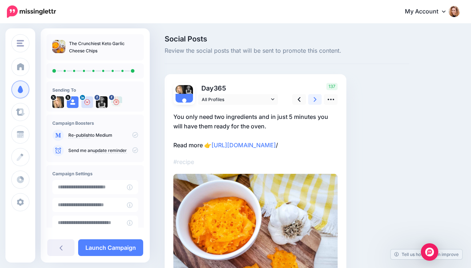
click at [315, 99] on icon at bounding box center [315, 99] width 3 height 5
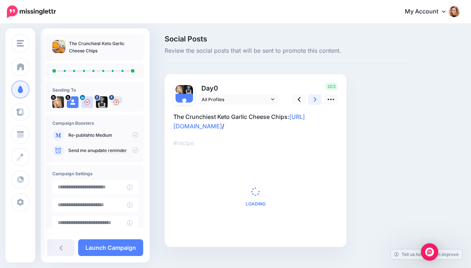
click at [315, 99] on icon at bounding box center [315, 99] width 3 height 5
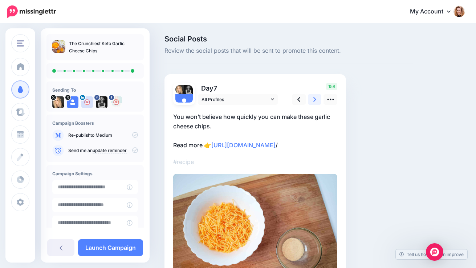
click at [315, 99] on icon at bounding box center [315, 99] width 3 height 5
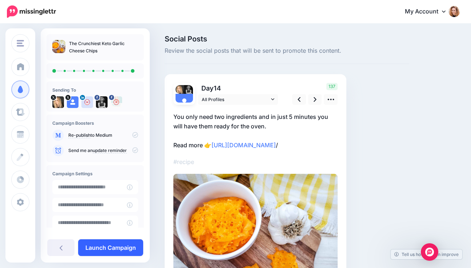
click at [100, 241] on link "Launch Campaign" at bounding box center [110, 247] width 65 height 17
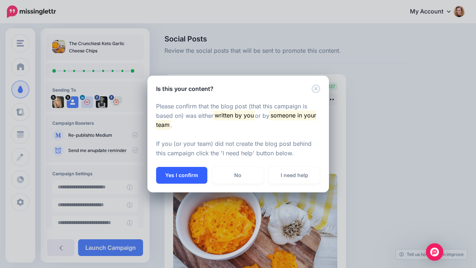
click at [168, 174] on button "Yes I confirm" at bounding box center [181, 175] width 51 height 17
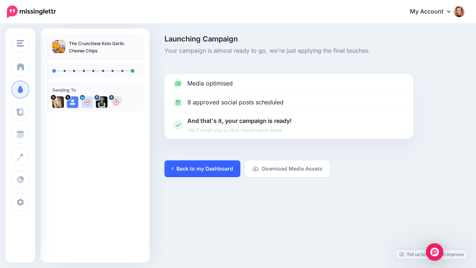
click at [199, 170] on link "Back to my Dashboard" at bounding box center [203, 168] width 76 height 17
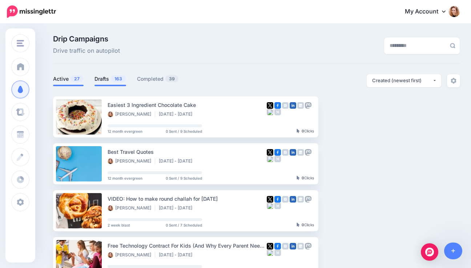
click at [108, 82] on link "Drafts 163" at bounding box center [110, 78] width 32 height 9
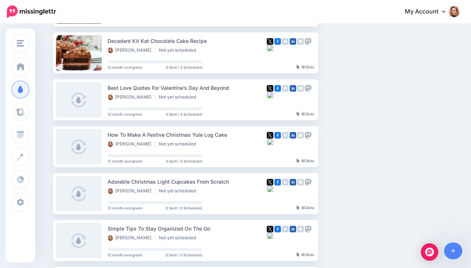
scroll to position [432, 0]
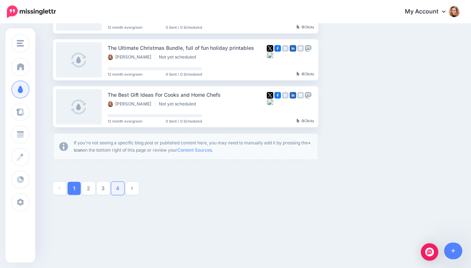
click at [121, 188] on link "4" at bounding box center [117, 188] width 13 height 13
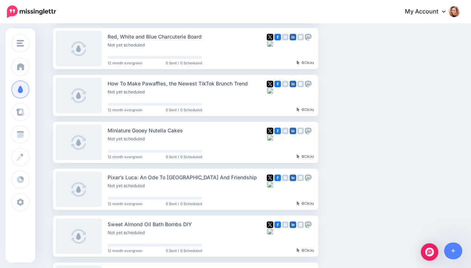
scroll to position [175, 0]
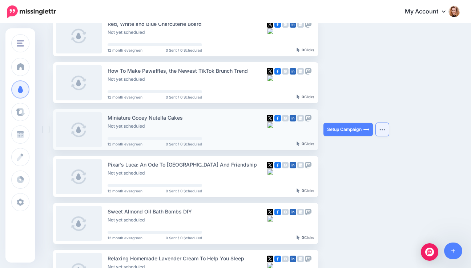
click at [385, 132] on button "button" at bounding box center [382, 129] width 13 height 13
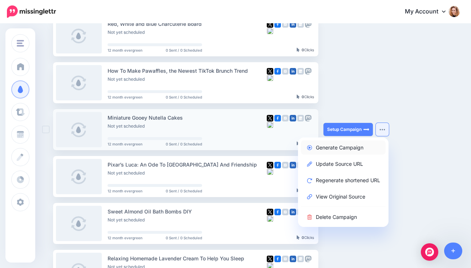
click at [358, 147] on link "Generate Campaign" at bounding box center [343, 147] width 85 height 14
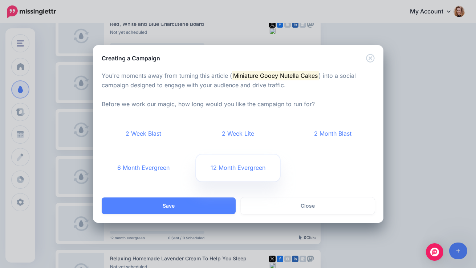
click at [230, 166] on link "12 Month Evergreen" at bounding box center [238, 167] width 84 height 27
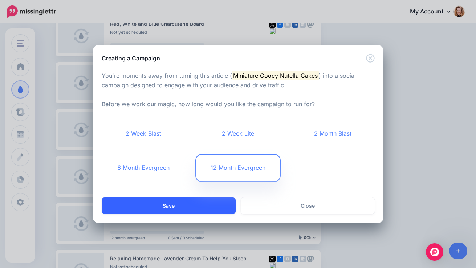
click at [204, 205] on button "Save" at bounding box center [169, 205] width 134 height 17
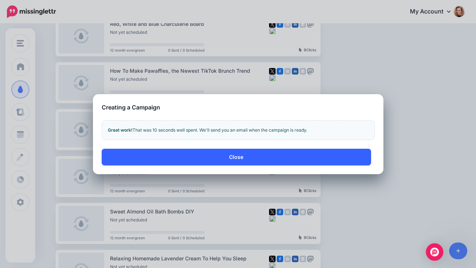
click at [203, 160] on button "Close" at bounding box center [237, 157] width 270 height 17
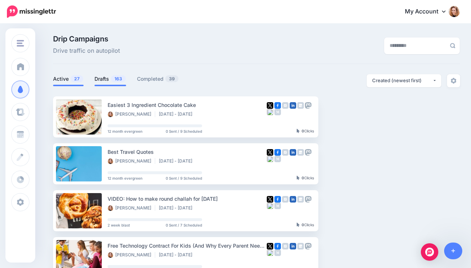
click at [117, 82] on link "Drafts 163" at bounding box center [110, 78] width 32 height 9
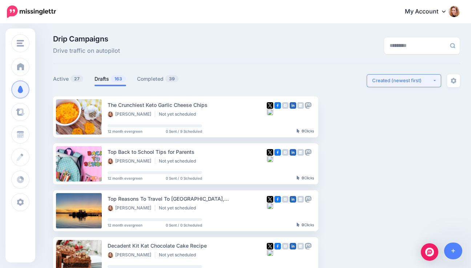
click at [432, 82] on div "Created (newest first)" at bounding box center [402, 80] width 60 height 7
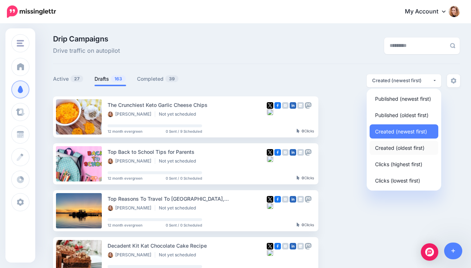
click at [410, 146] on span "Created (oldest first)" at bounding box center [399, 147] width 49 height 9
select select "**********"
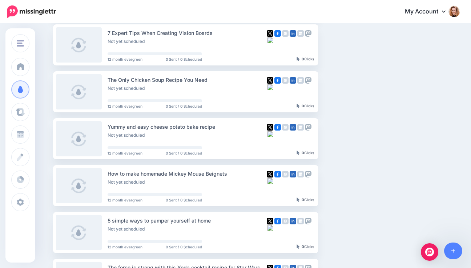
scroll to position [232, 0]
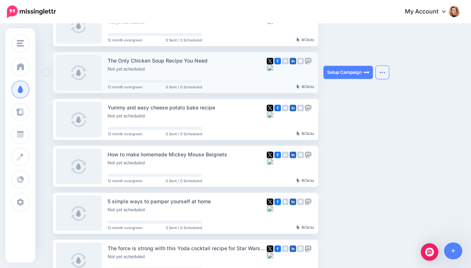
click at [385, 71] on img "button" at bounding box center [382, 72] width 6 height 2
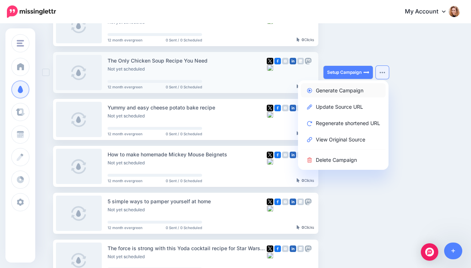
click at [349, 91] on link "Generate Campaign" at bounding box center [343, 90] width 85 height 14
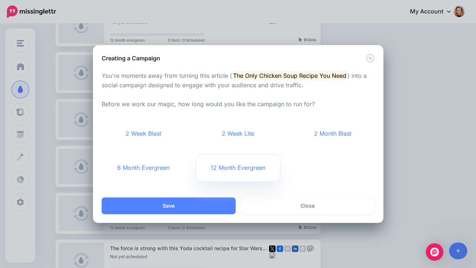
click at [249, 163] on link "12 Month Evergreen" at bounding box center [238, 167] width 84 height 27
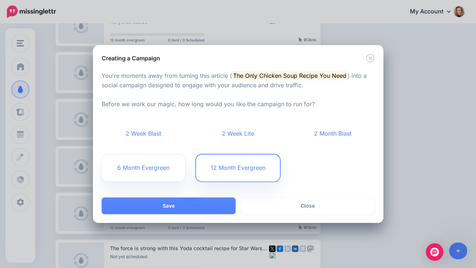
click at [172, 169] on link "6 Month Evergreen" at bounding box center [144, 167] width 84 height 27
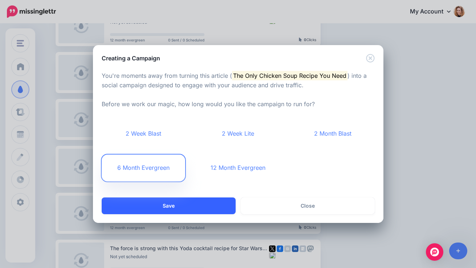
click at [162, 206] on button "Save" at bounding box center [169, 205] width 134 height 17
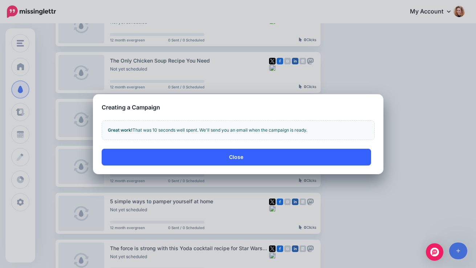
click at [207, 155] on button "Close" at bounding box center [237, 157] width 270 height 17
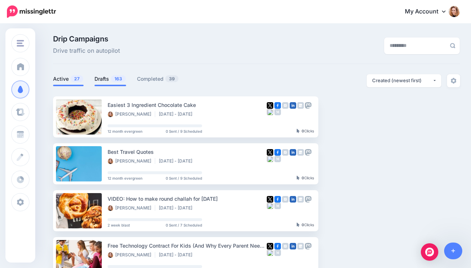
click at [112, 80] on link "Drafts 163" at bounding box center [110, 78] width 32 height 9
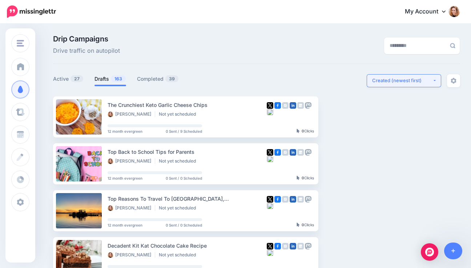
click at [396, 79] on div "Created (newest first)" at bounding box center [402, 80] width 60 height 7
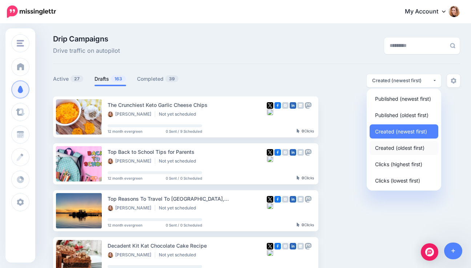
click at [385, 147] on span "Created (oldest first)" at bounding box center [399, 147] width 49 height 9
select select "**********"
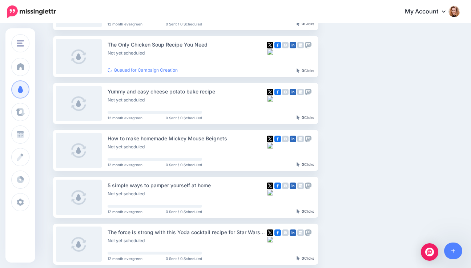
scroll to position [246, 0]
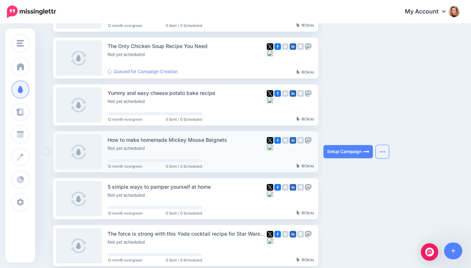
click at [385, 151] on img "button" at bounding box center [382, 151] width 6 height 2
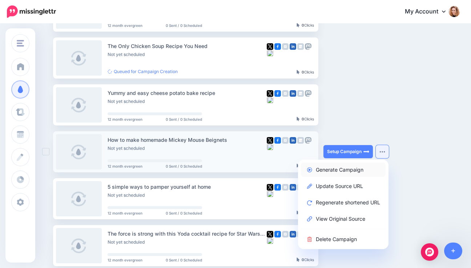
click at [351, 171] on link "Generate Campaign" at bounding box center [343, 169] width 85 height 14
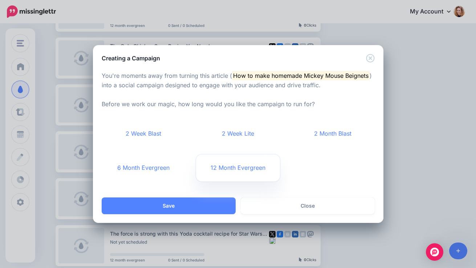
click at [222, 174] on link "12 Month Evergreen" at bounding box center [238, 167] width 84 height 27
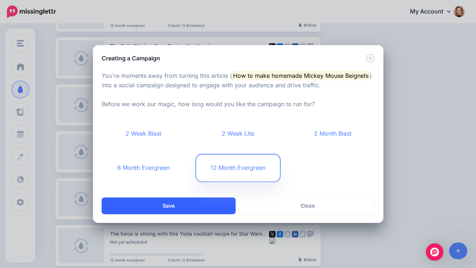
click at [199, 205] on button "Save" at bounding box center [169, 205] width 134 height 17
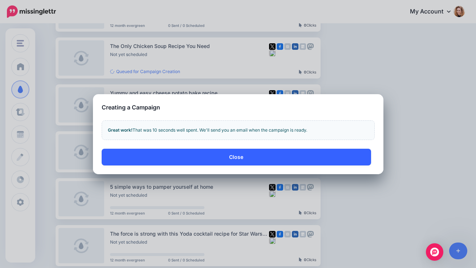
click at [188, 154] on button "Close" at bounding box center [237, 157] width 270 height 17
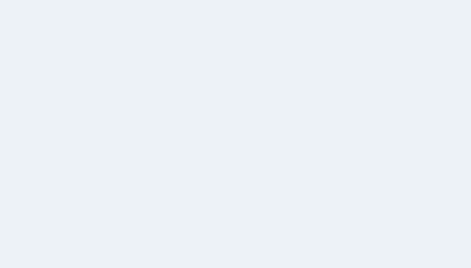
scroll to position [63, 0]
